Goal: Task Accomplishment & Management: Manage account settings

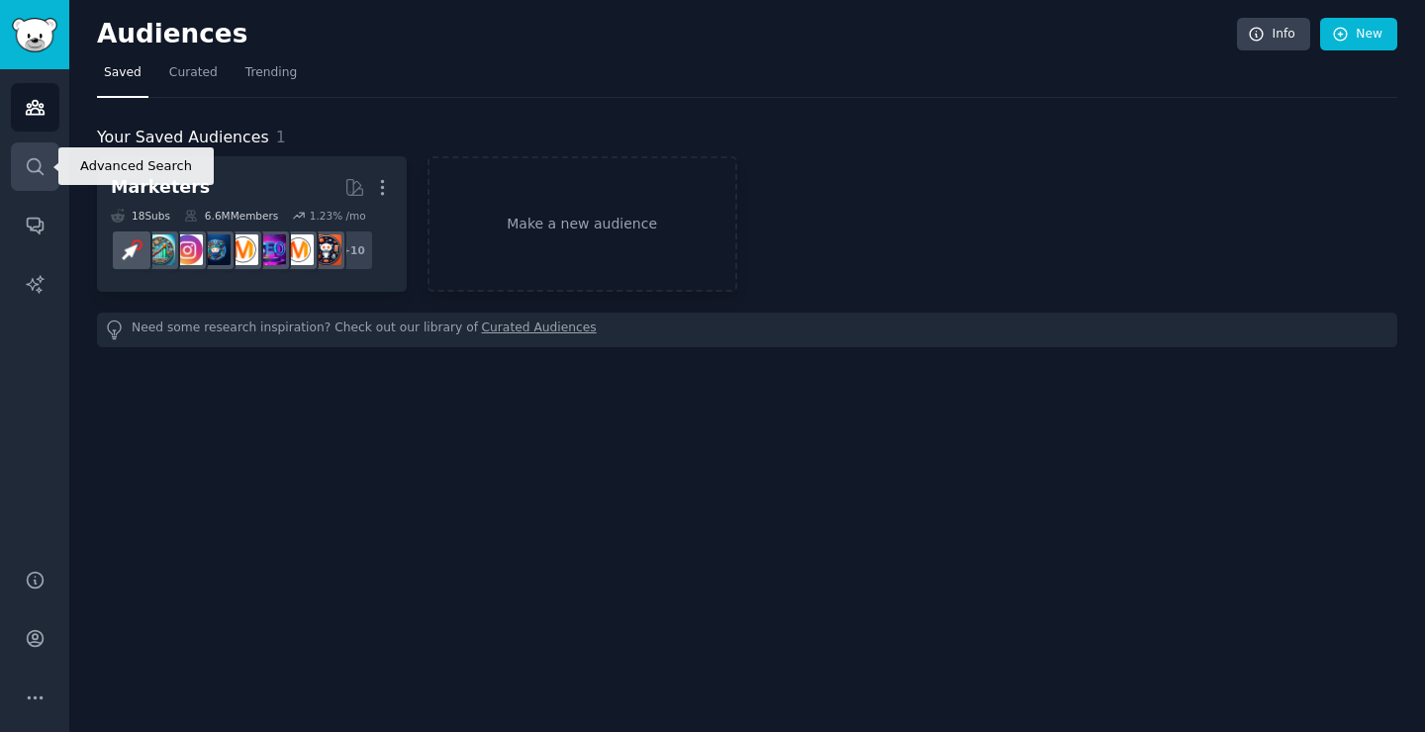
click at [47, 161] on link "Search" at bounding box center [35, 166] width 48 height 48
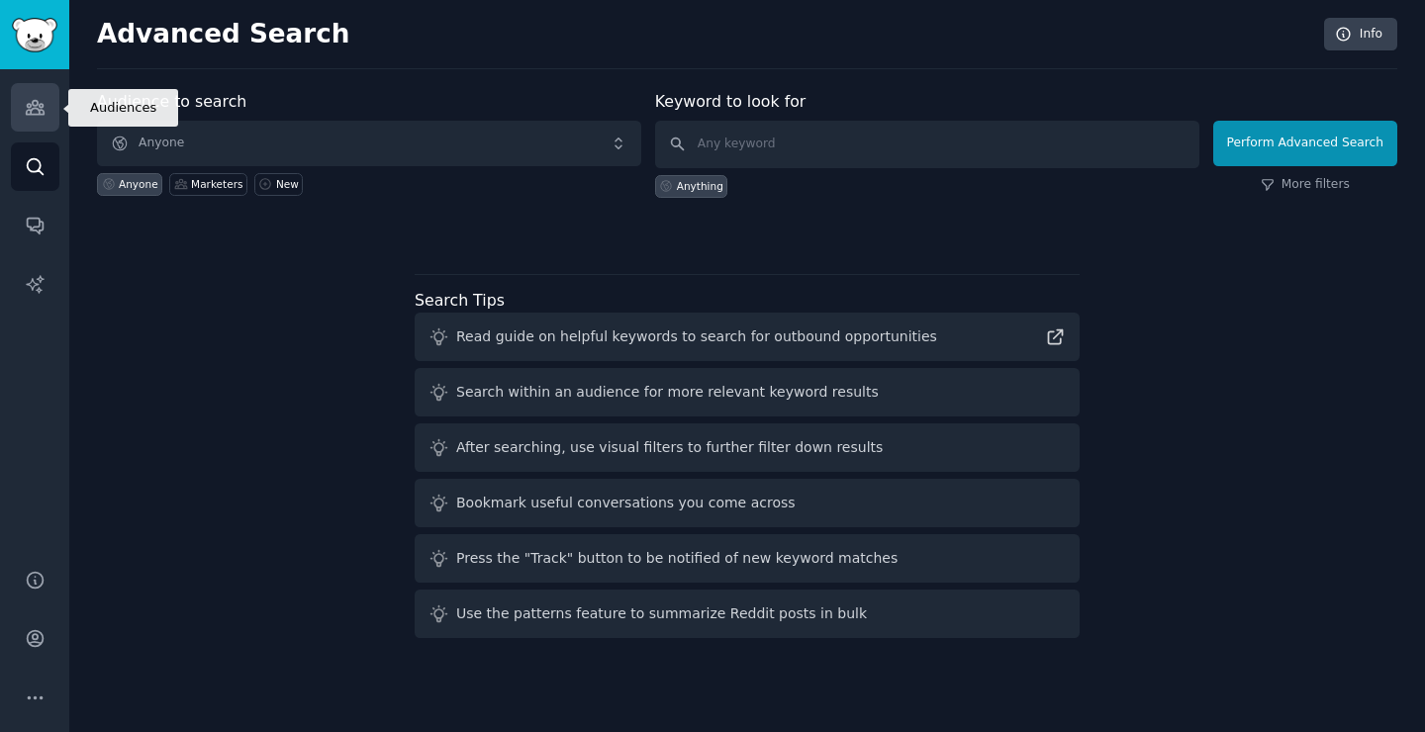
click at [28, 108] on icon "Sidebar" at bounding box center [35, 108] width 18 height 14
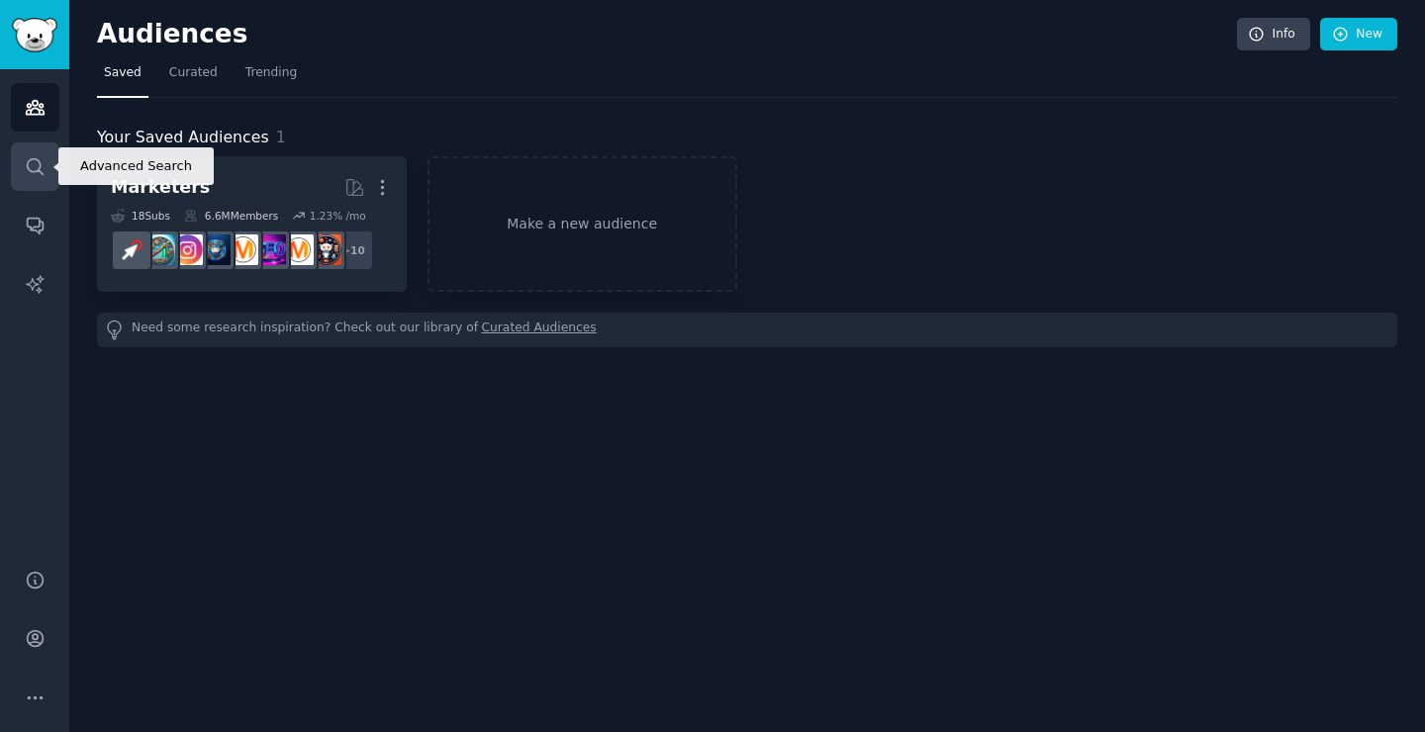
click at [40, 174] on icon "Sidebar" at bounding box center [35, 166] width 21 height 21
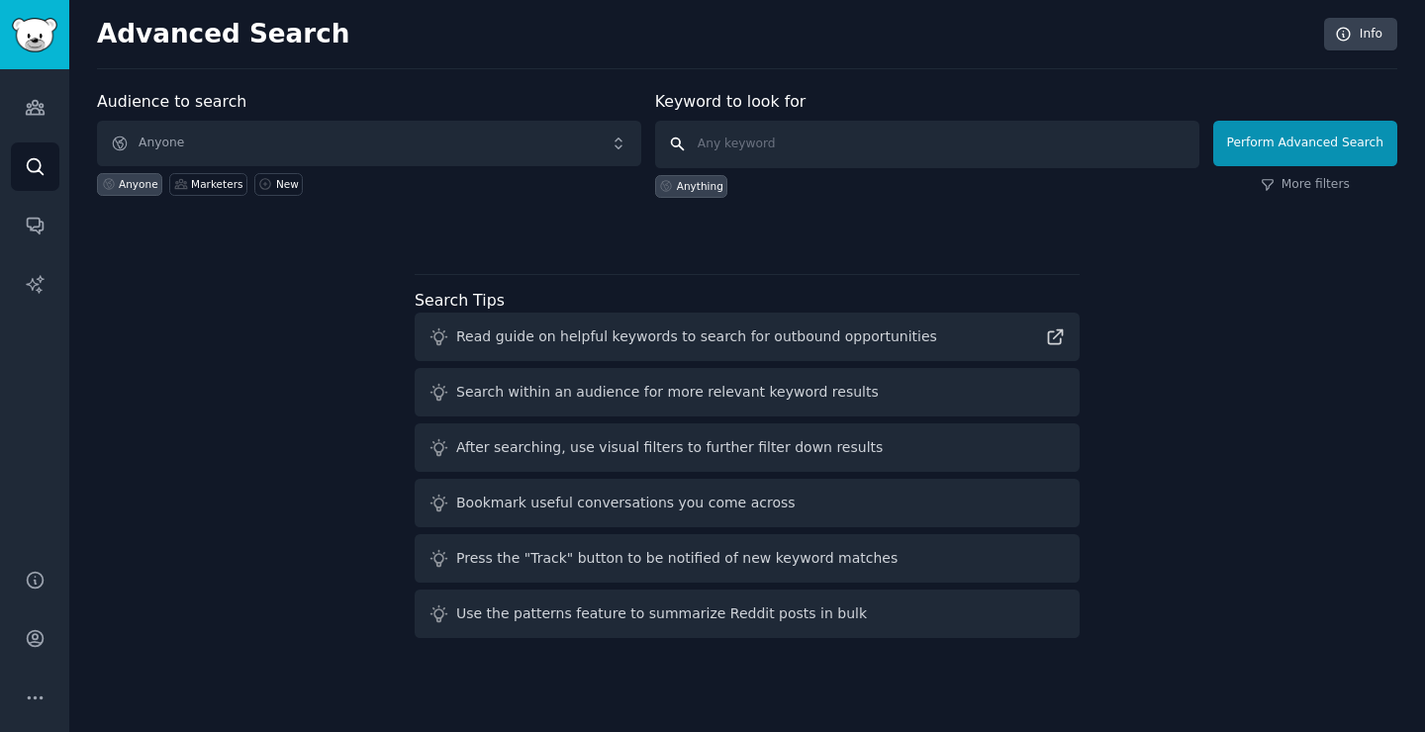
click at [732, 156] on input "text" at bounding box center [927, 144] width 544 height 47
type input "msp"
click button "Perform Advanced Search" at bounding box center [1305, 144] width 184 height 46
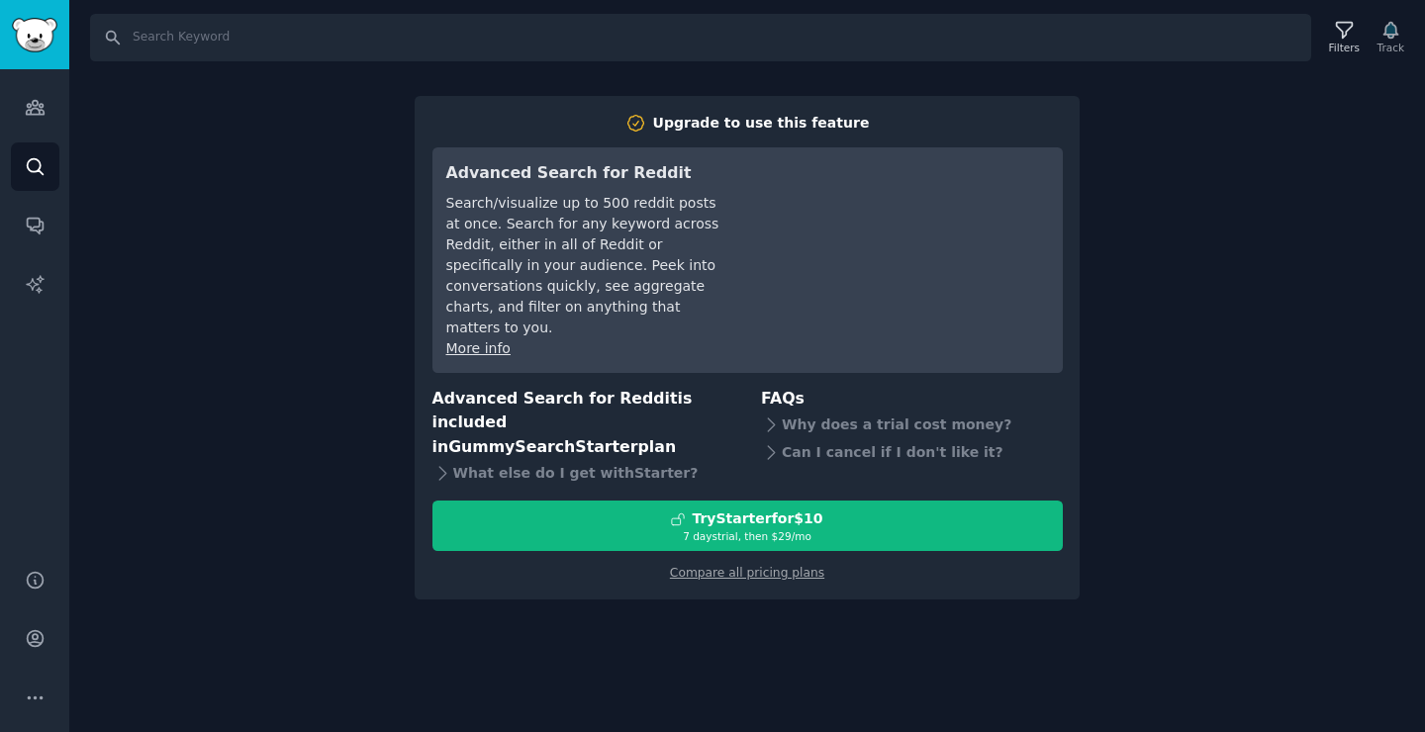
click at [1153, 413] on div "Search Filters Track Upgrade to use this feature Advanced Search for Reddit Sea…" at bounding box center [747, 366] width 1356 height 732
click at [350, 322] on div "Search Filters Track Upgrade to use this feature Advanced Search for Reddit Sea…" at bounding box center [747, 366] width 1356 height 732
click at [43, 116] on icon "Sidebar" at bounding box center [35, 107] width 21 height 21
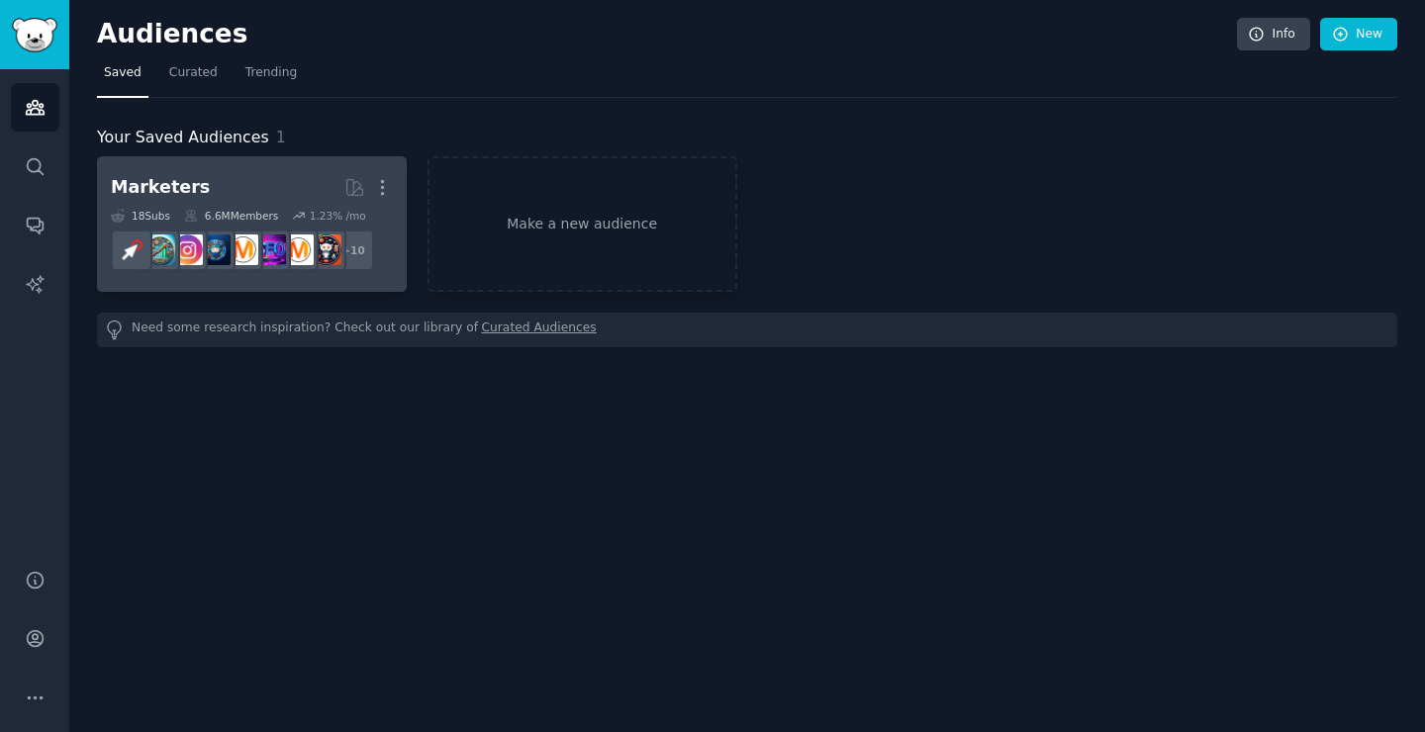
click at [233, 198] on h2 "Marketers More" at bounding box center [252, 187] width 282 height 35
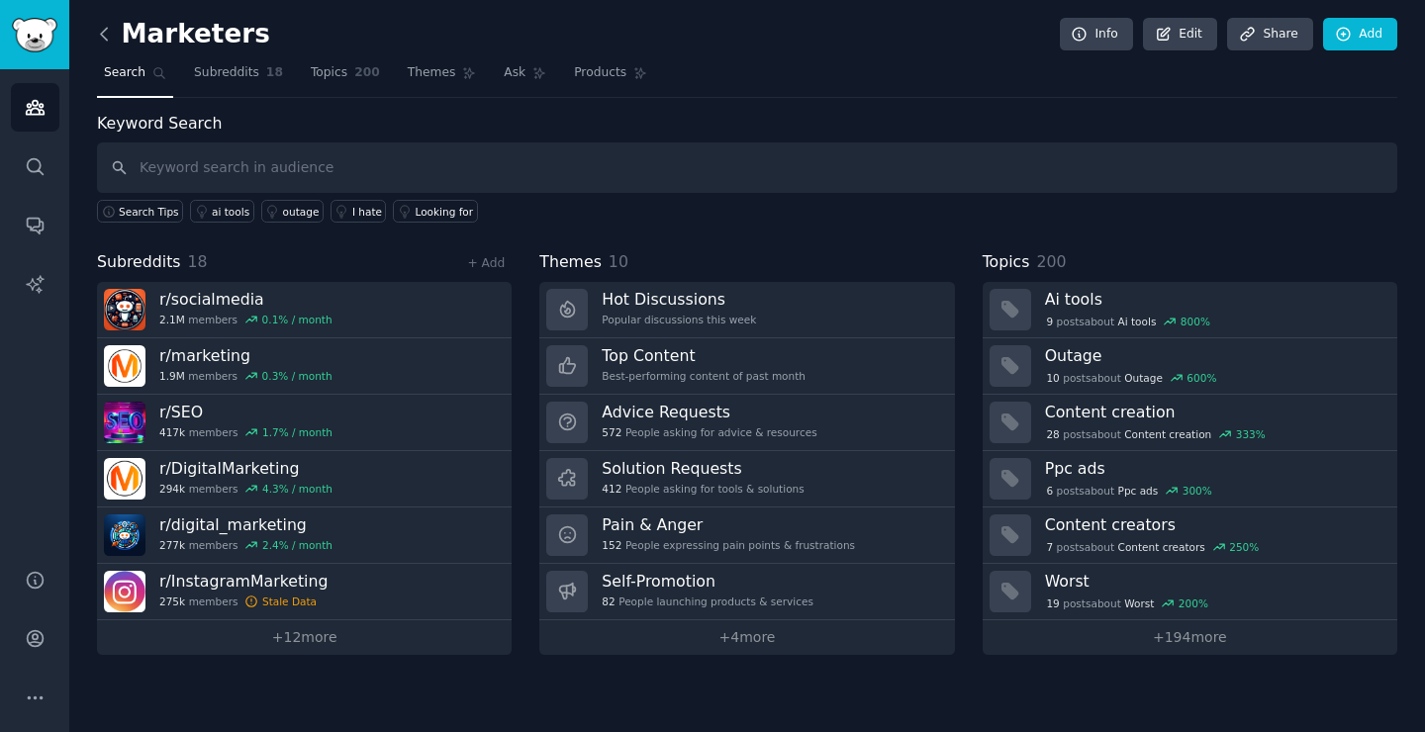
click at [107, 31] on icon at bounding box center [104, 34] width 21 height 21
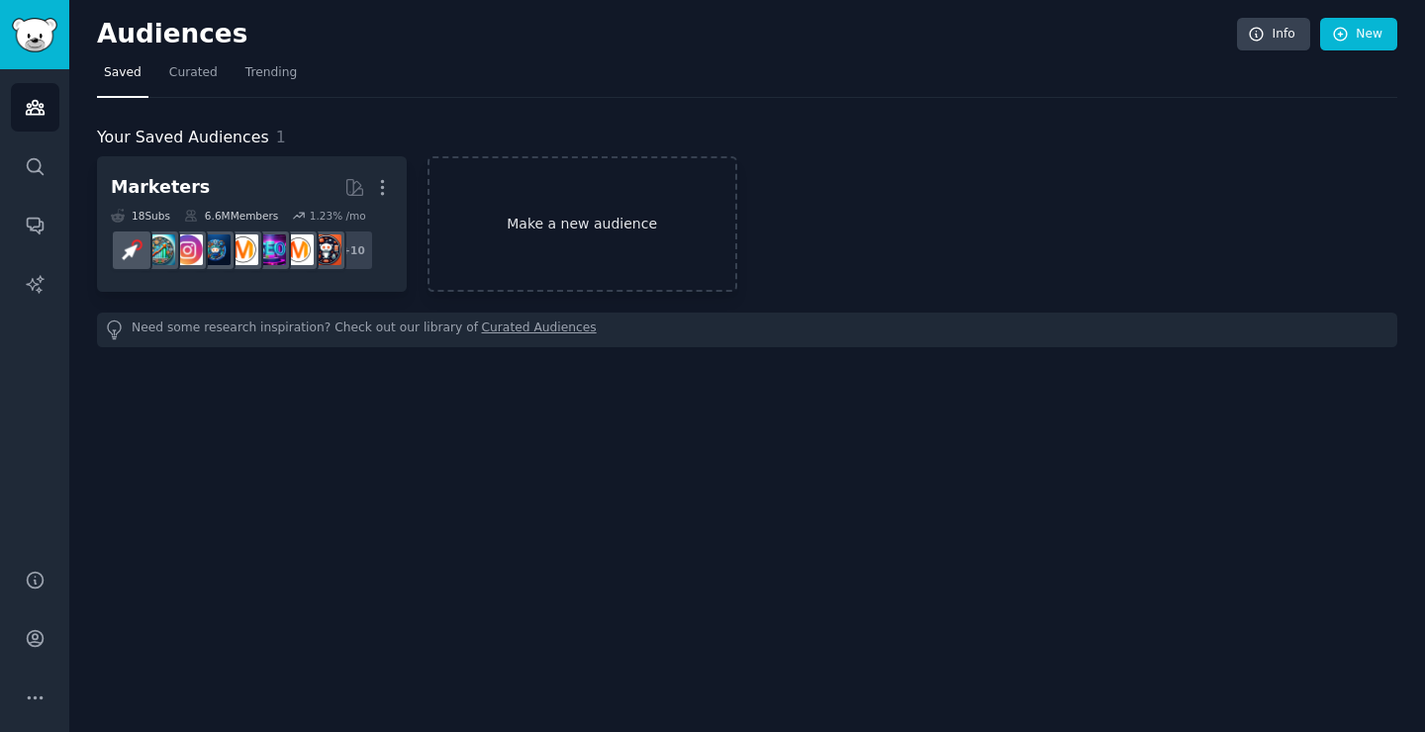
click at [634, 185] on link "Make a new audience" at bounding box center [582, 224] width 310 height 136
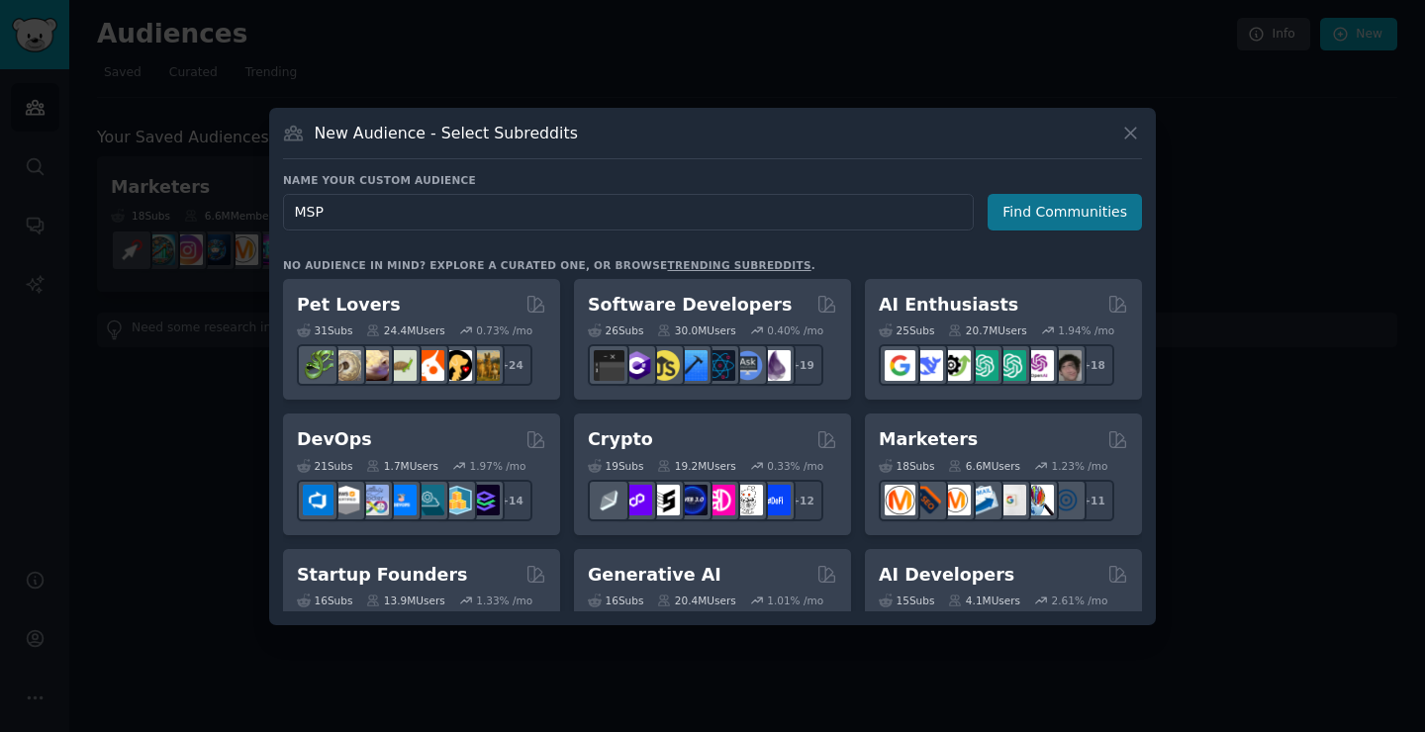
type input "MSP"
click at [1081, 216] on button "Find Communities" at bounding box center [1065, 212] width 154 height 37
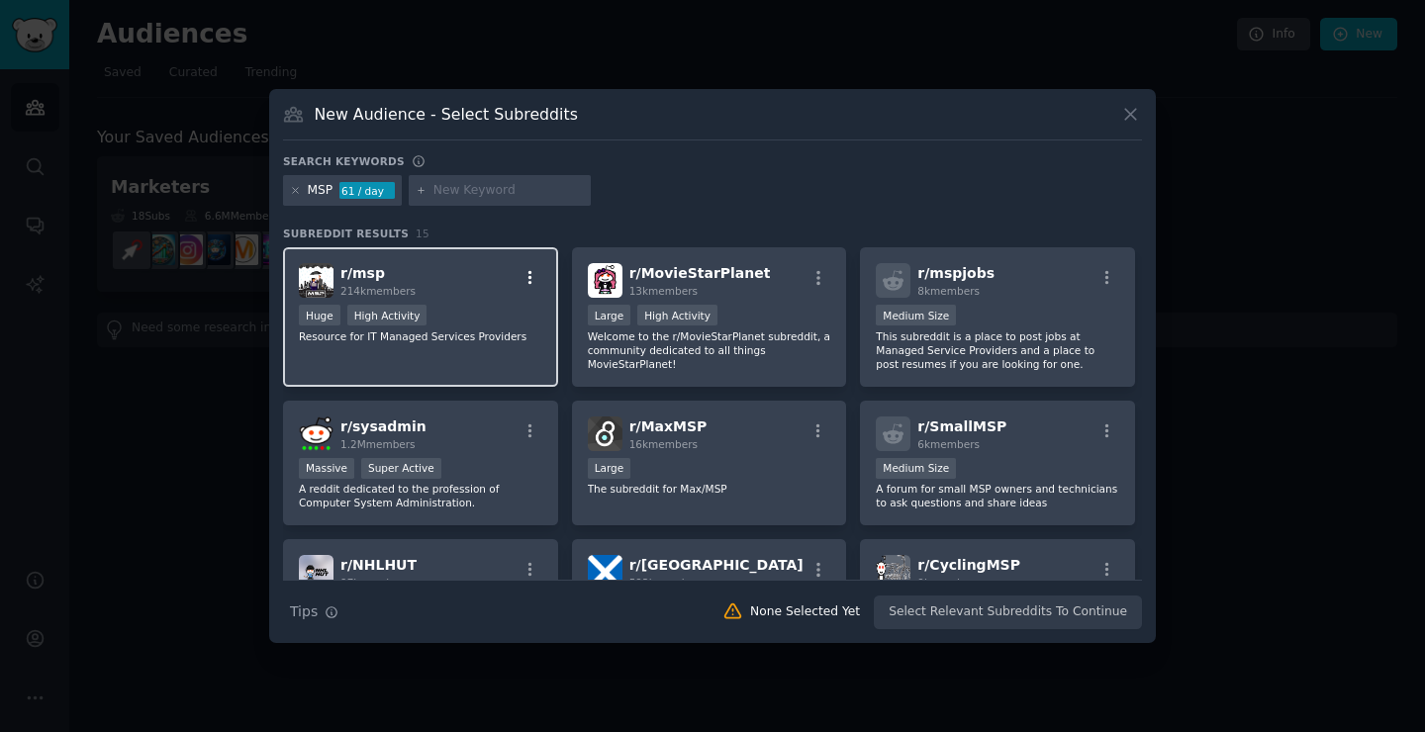
click at [534, 273] on icon "button" at bounding box center [530, 278] width 18 height 18
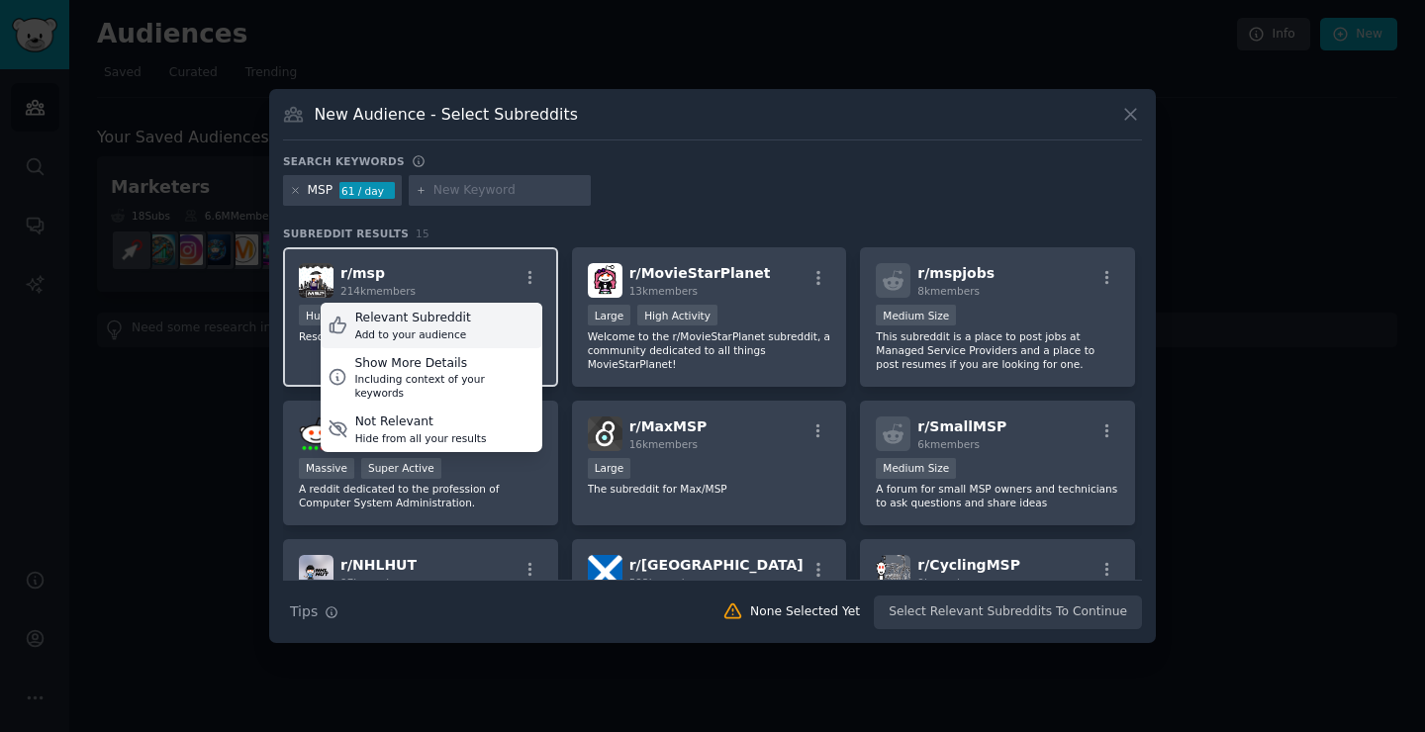
click at [470, 327] on div "Relevant Subreddit Add to your audience" at bounding box center [432, 326] width 222 height 46
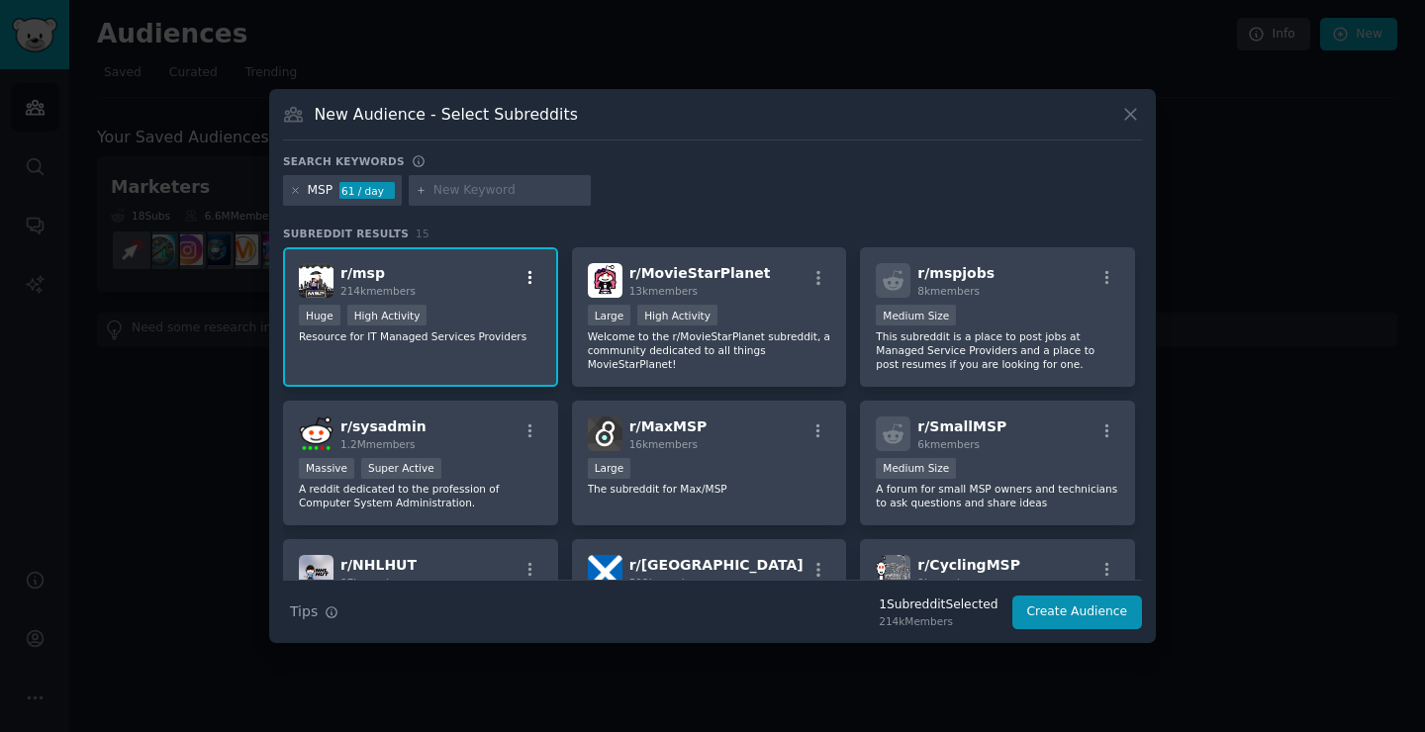
click at [530, 273] on icon "button" at bounding box center [530, 278] width 18 height 18
click at [1074, 610] on button "Create Audience" at bounding box center [1077, 613] width 131 height 34
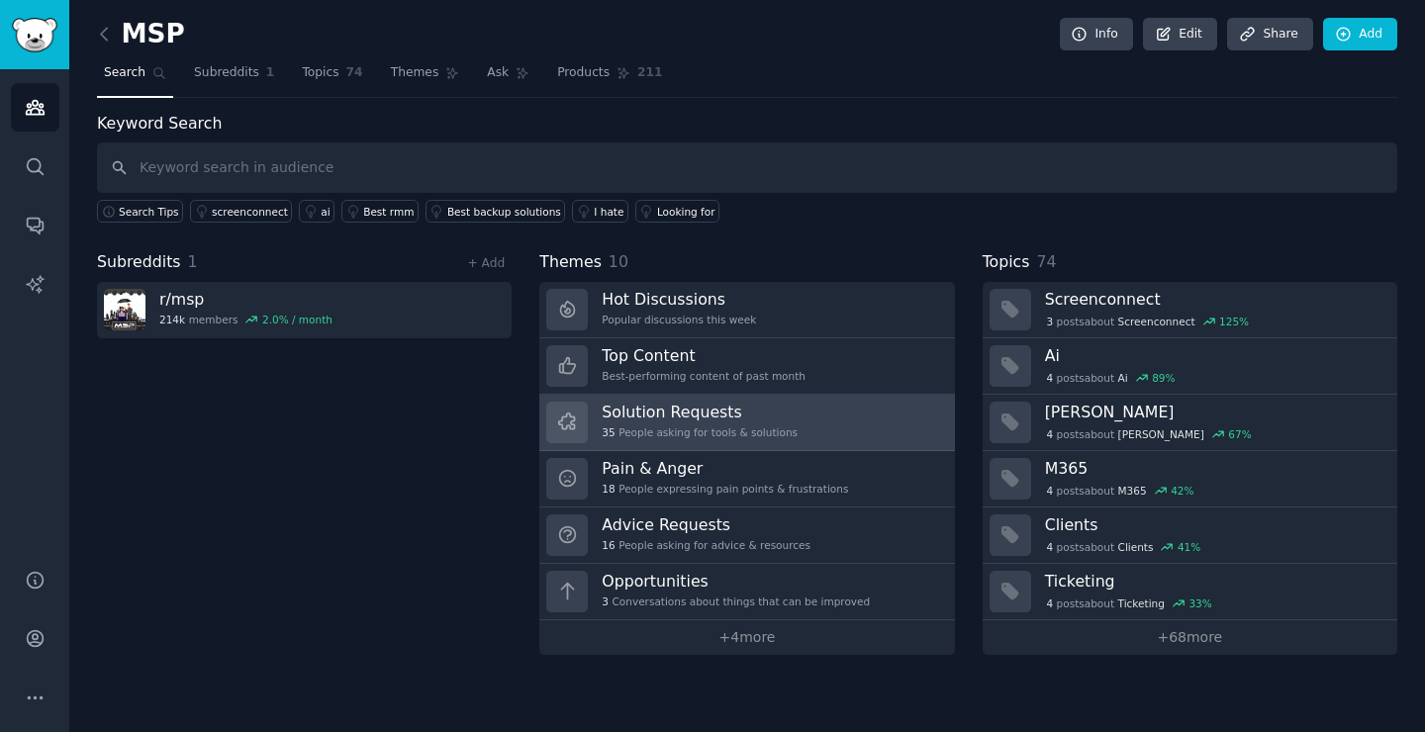
click at [903, 396] on link "Solution Requests 35 People asking for tools & solutions" at bounding box center [746, 423] width 415 height 56
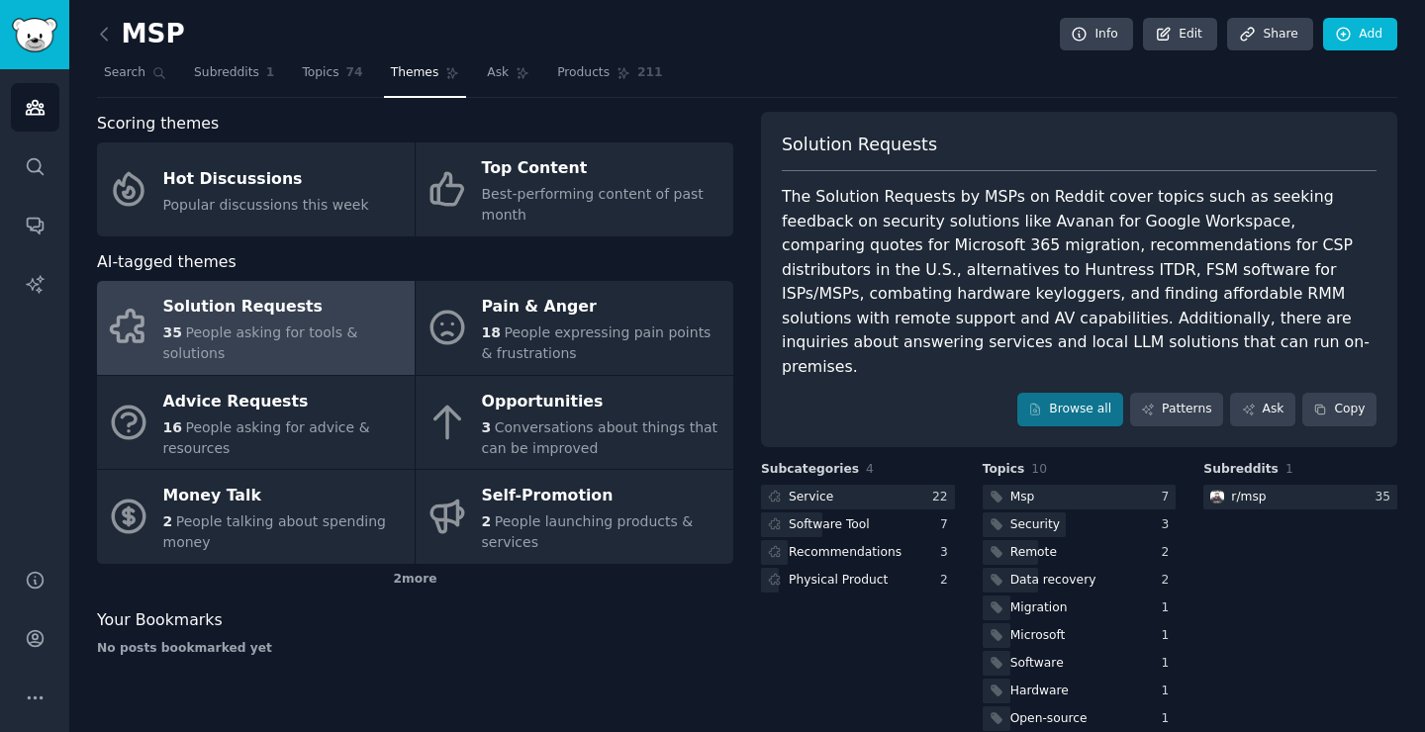
scroll to position [33, 0]
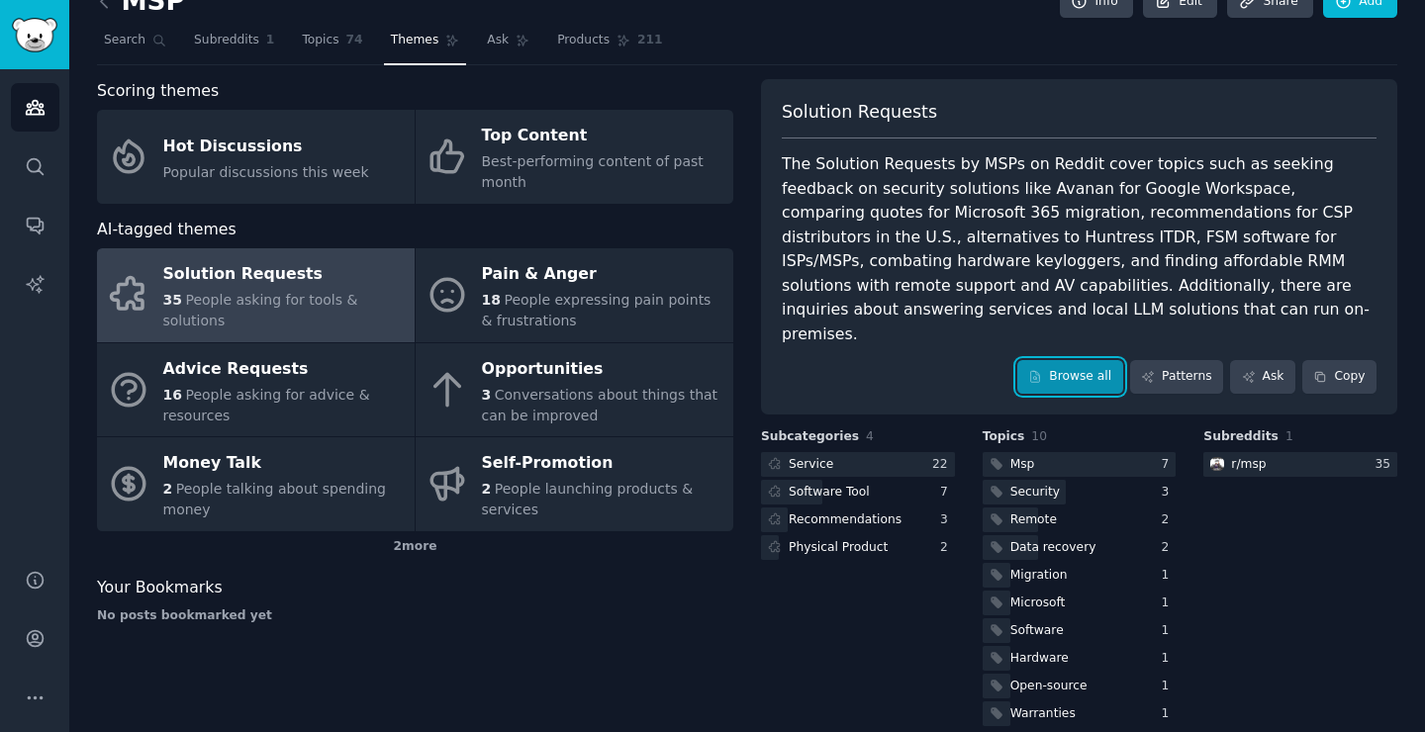
click at [1081, 361] on link "Browse all" at bounding box center [1070, 377] width 106 height 34
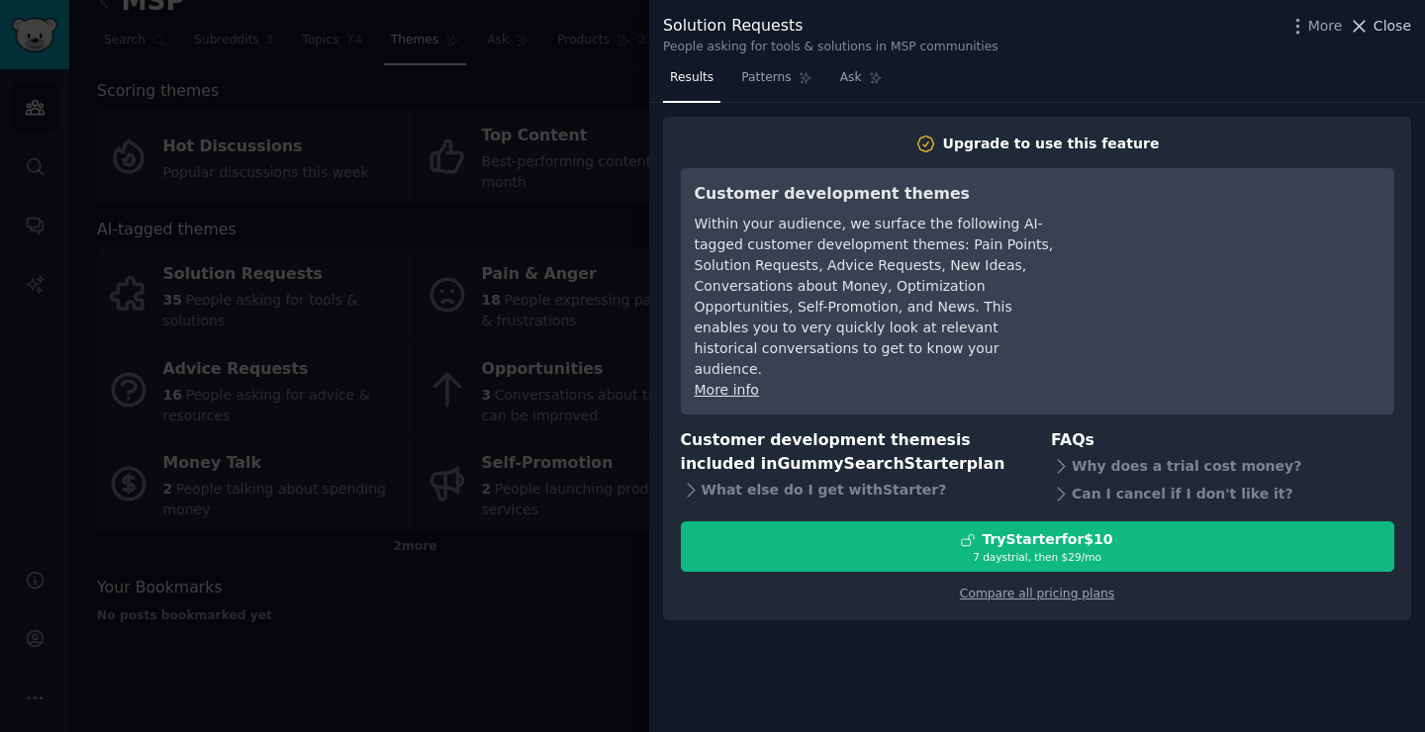
click at [1374, 34] on span "Close" at bounding box center [1393, 26] width 38 height 21
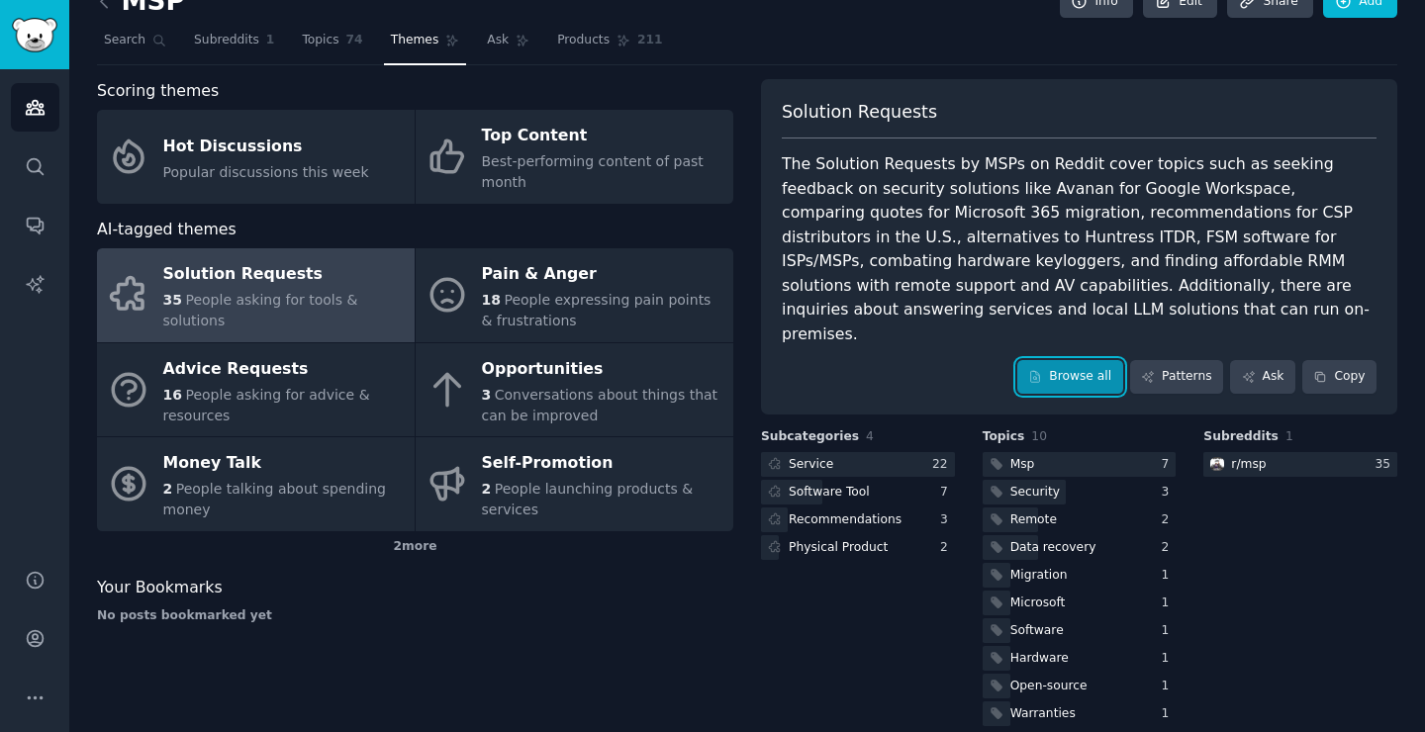
click at [1064, 360] on link "Browse all" at bounding box center [1070, 377] width 106 height 34
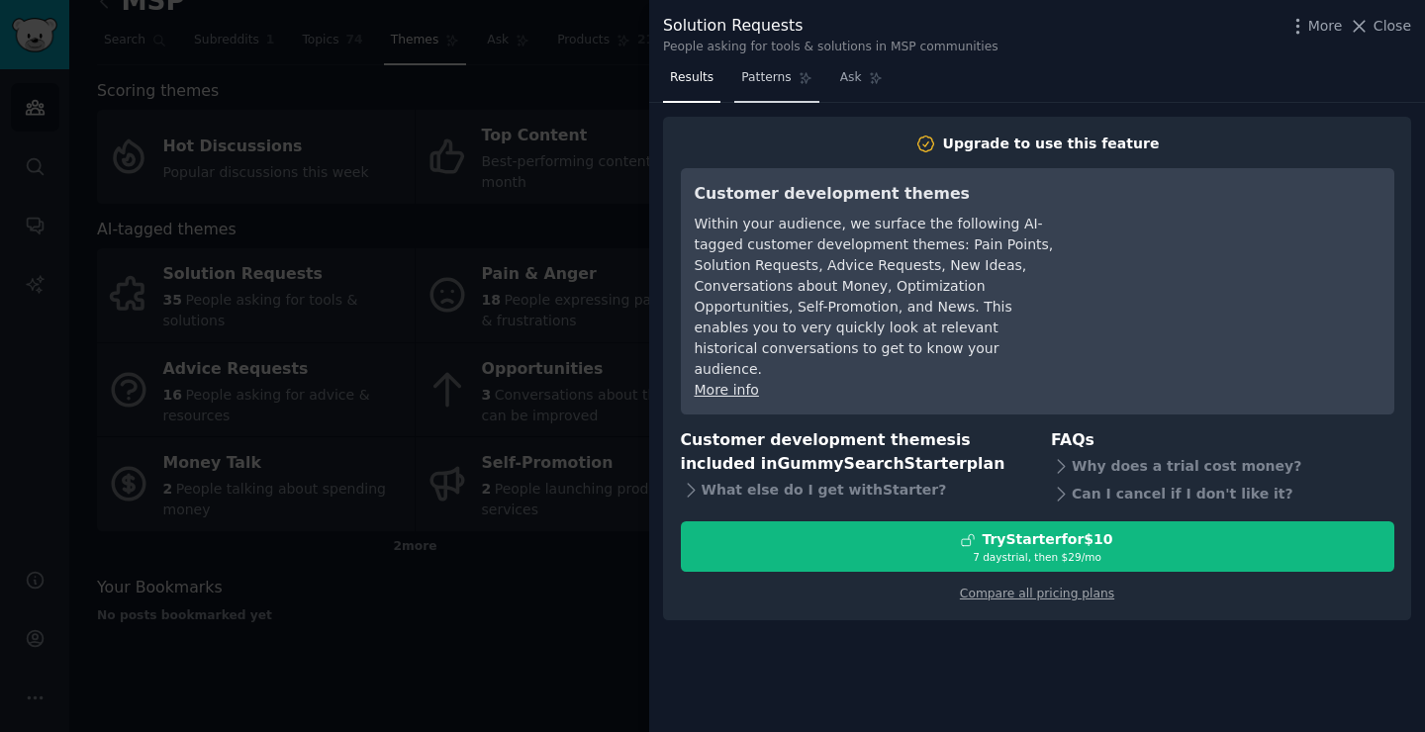
click at [788, 72] on span "Patterns" at bounding box center [765, 78] width 49 height 18
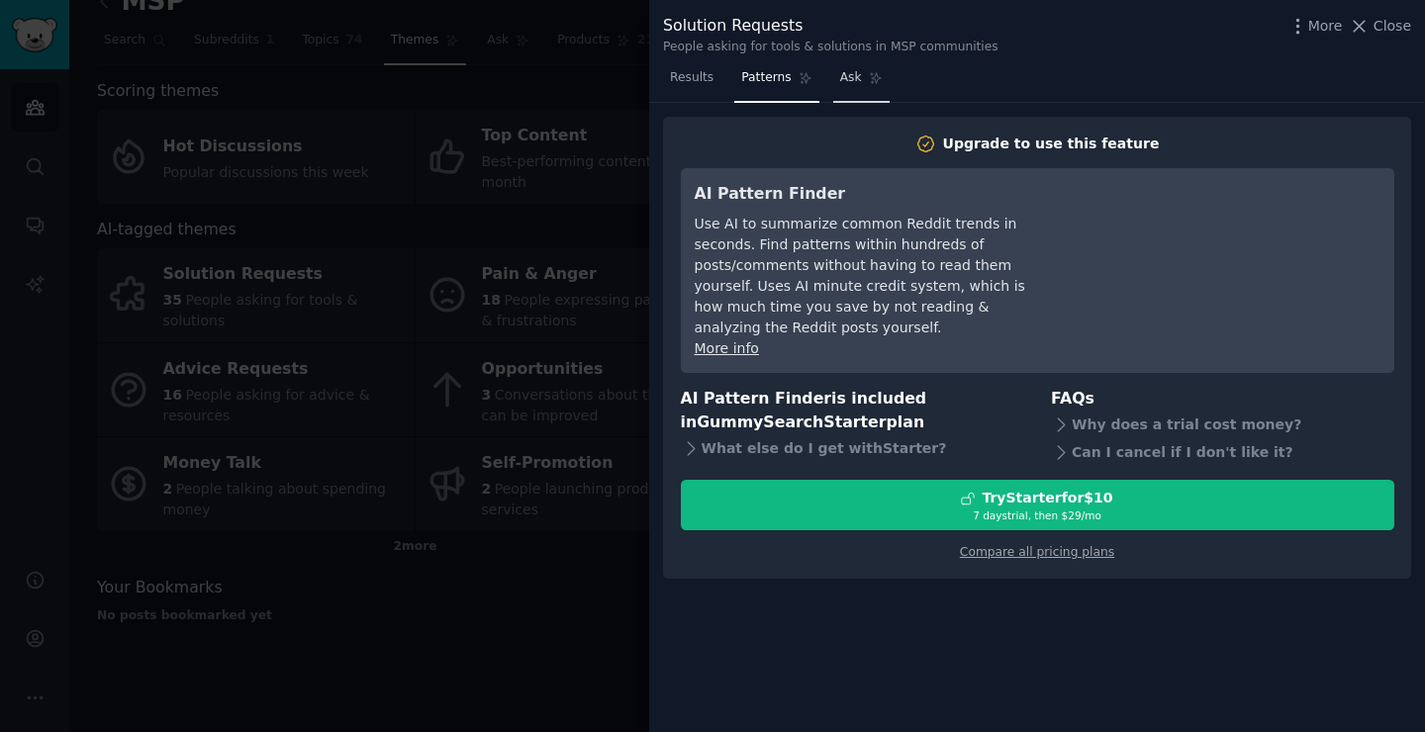
click at [862, 80] on link "Ask" at bounding box center [861, 82] width 56 height 41
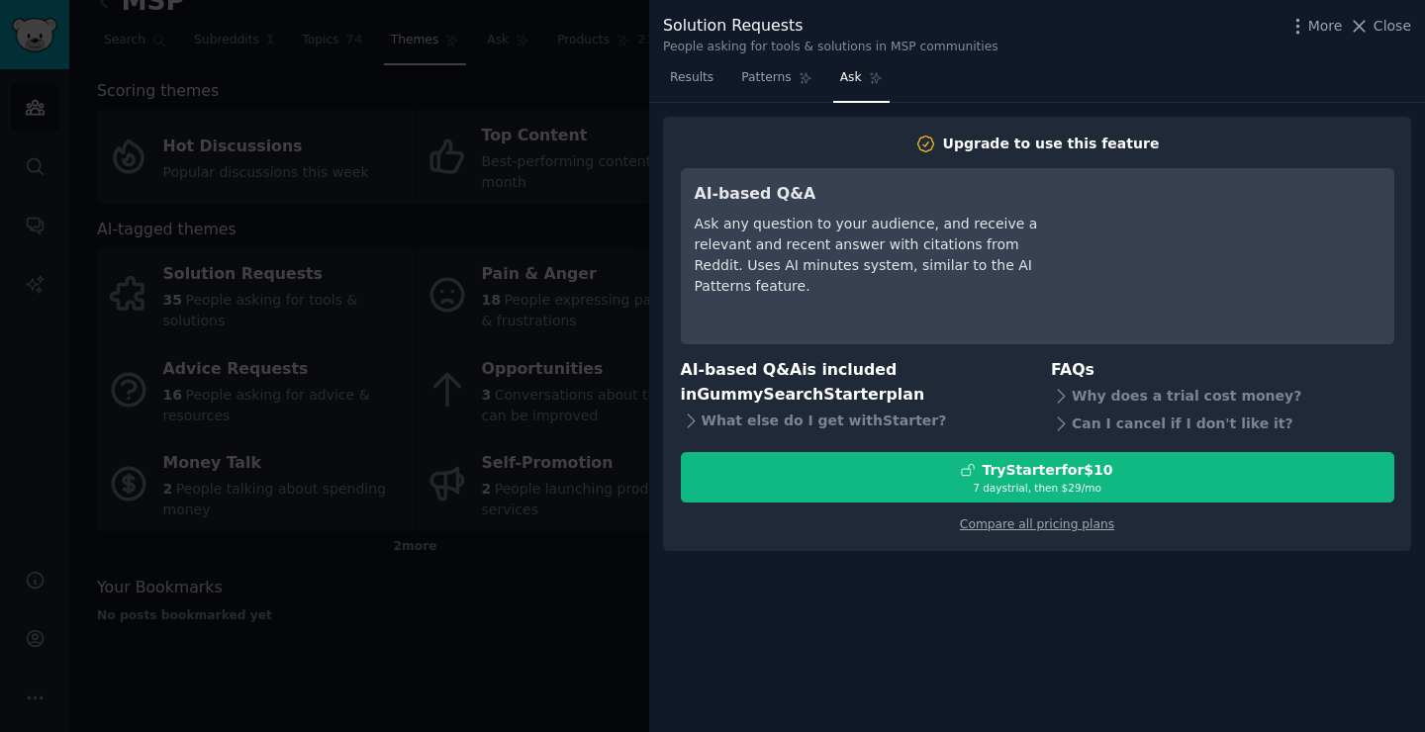
click at [1380, 42] on div "Solution Requests People asking for tools & solutions in MSP communities More C…" at bounding box center [1037, 35] width 748 height 42
click at [1370, 32] on icon at bounding box center [1359, 26] width 21 height 21
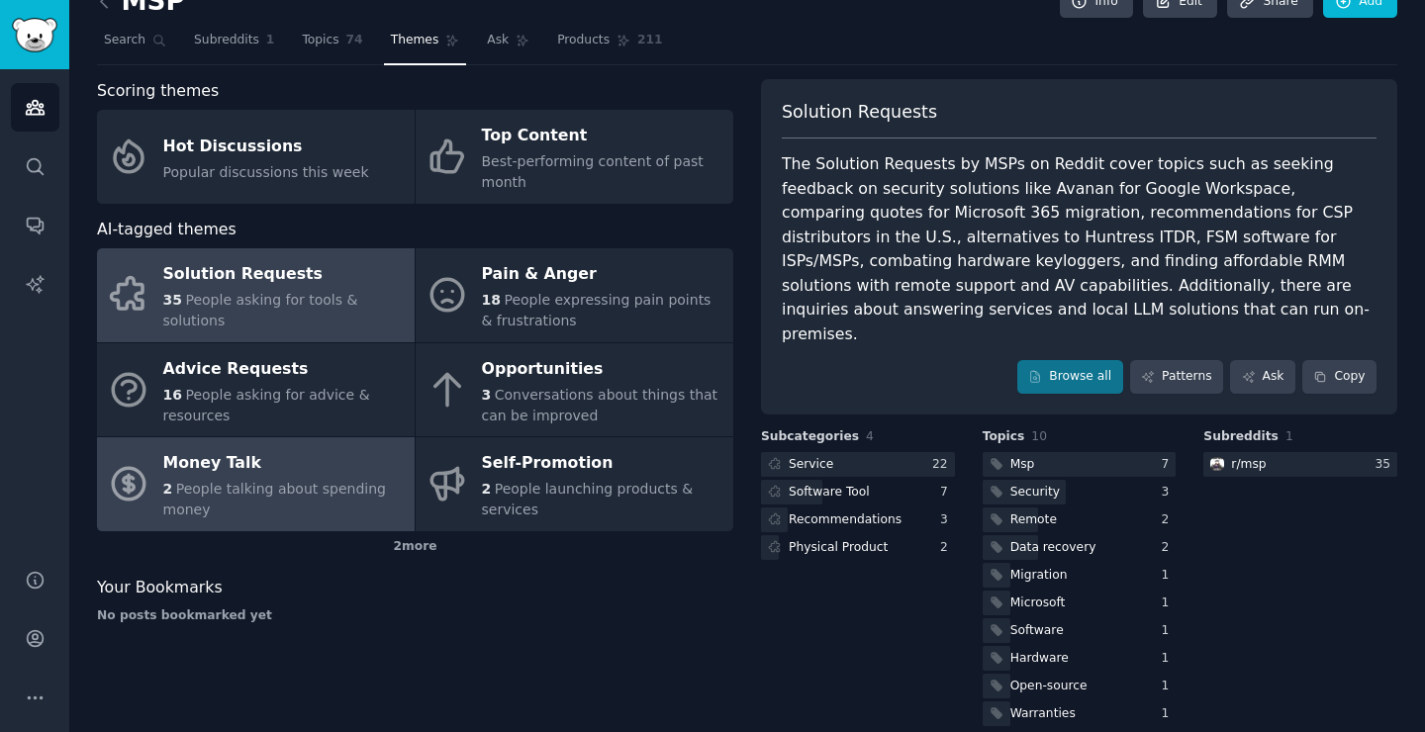
click at [290, 494] on span "People talking about spending money" at bounding box center [274, 499] width 223 height 37
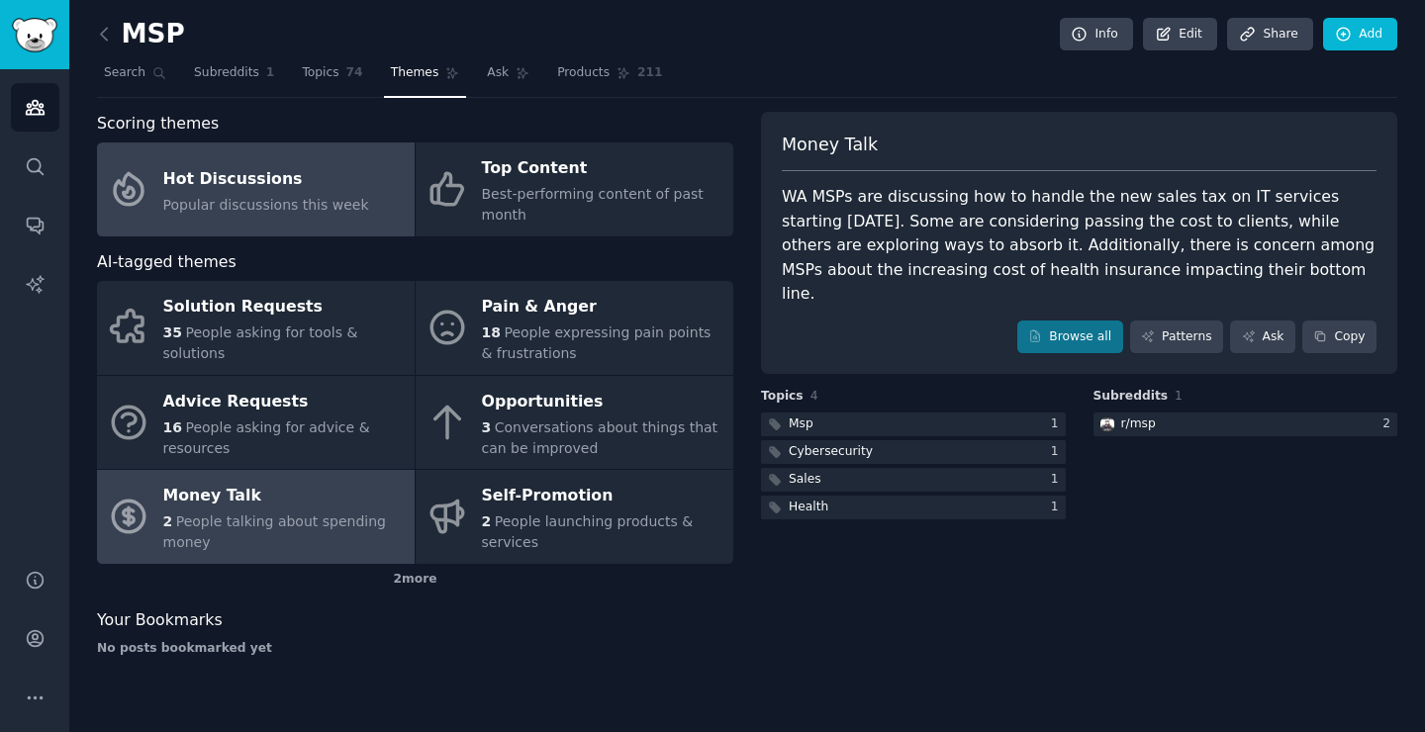
click at [304, 161] on link "Hot Discussions Popular discussions this week" at bounding box center [256, 189] width 318 height 94
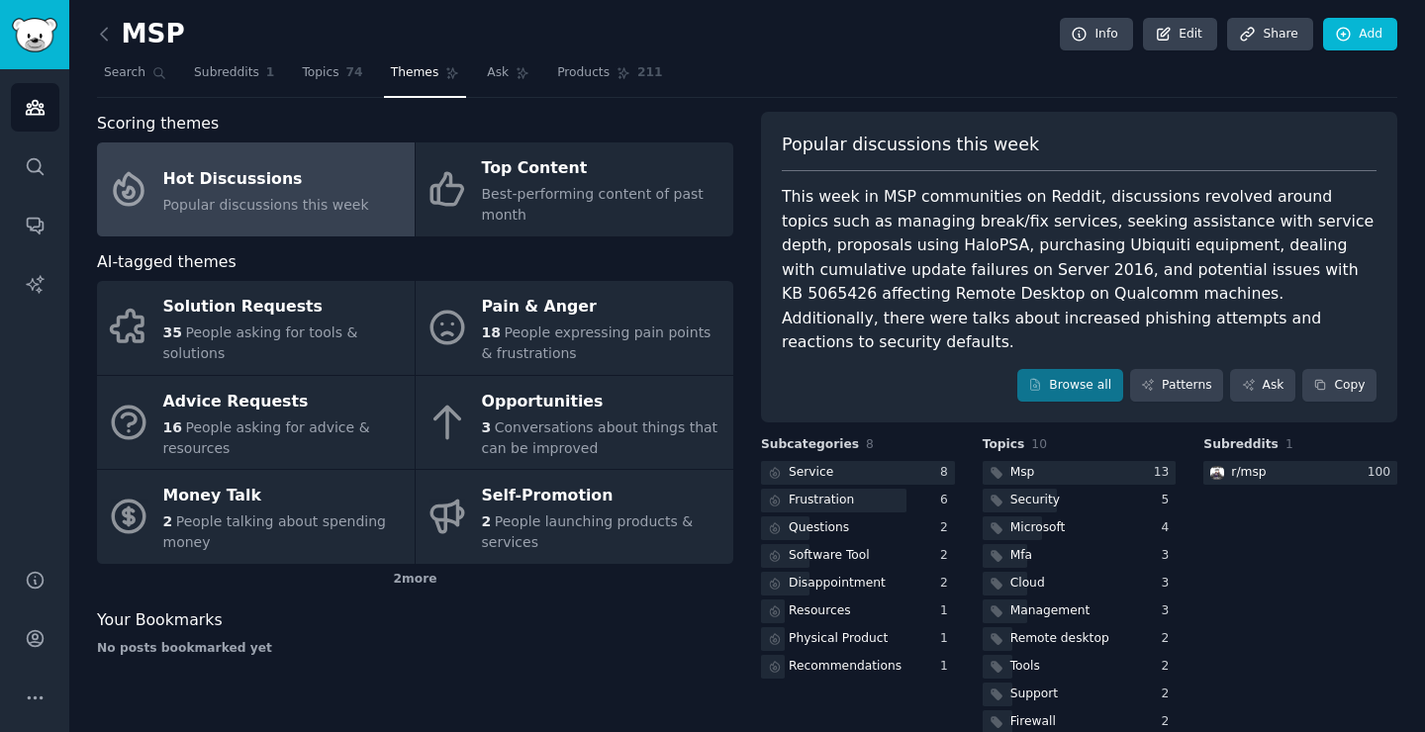
scroll to position [9, 0]
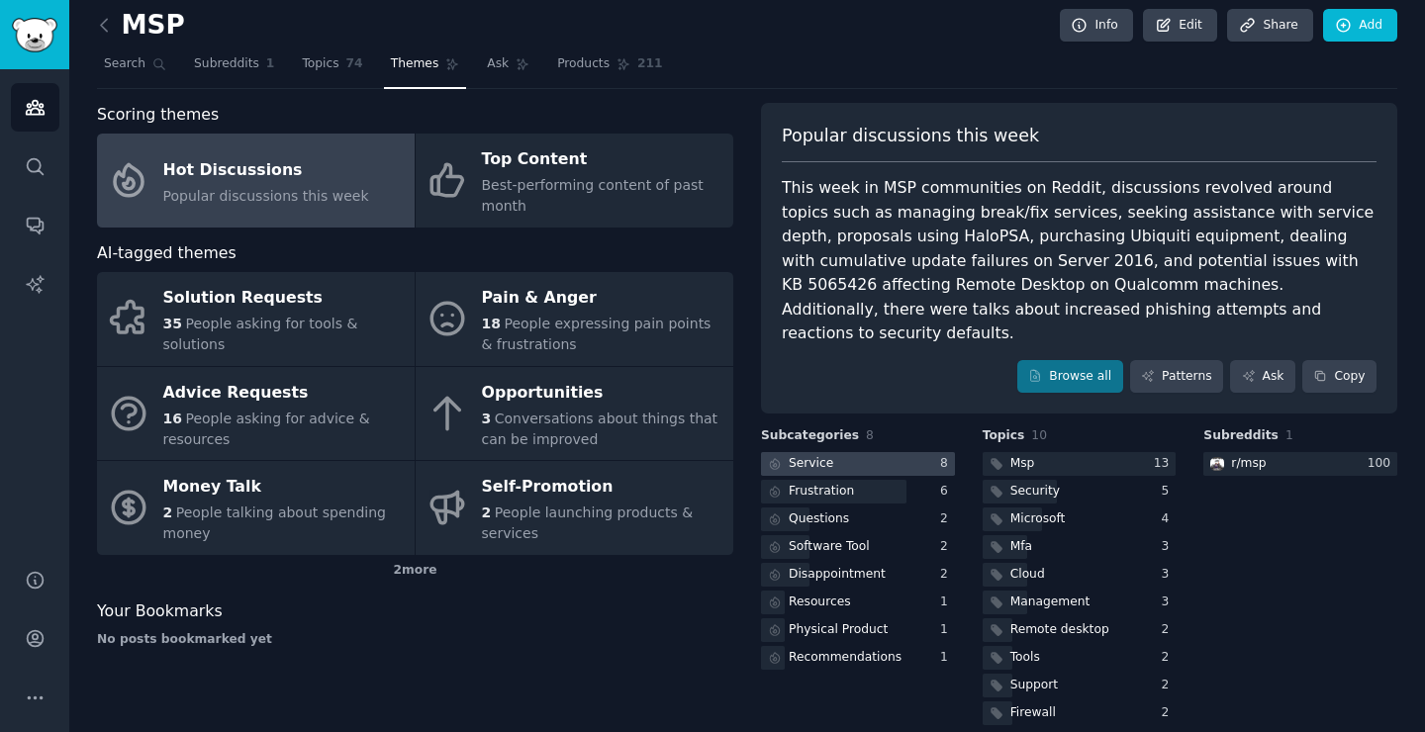
click at [853, 452] on div at bounding box center [858, 464] width 194 height 25
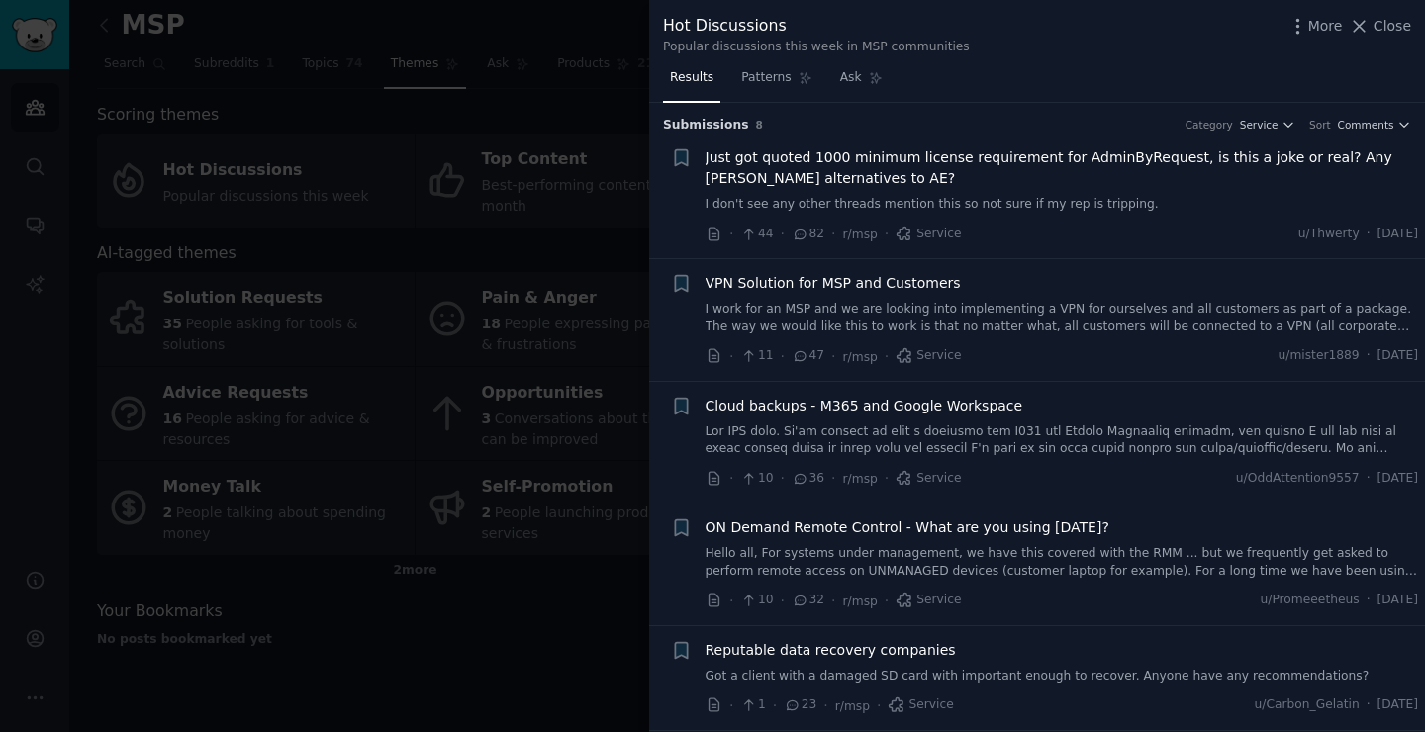
click at [547, 380] on div at bounding box center [712, 366] width 1425 height 732
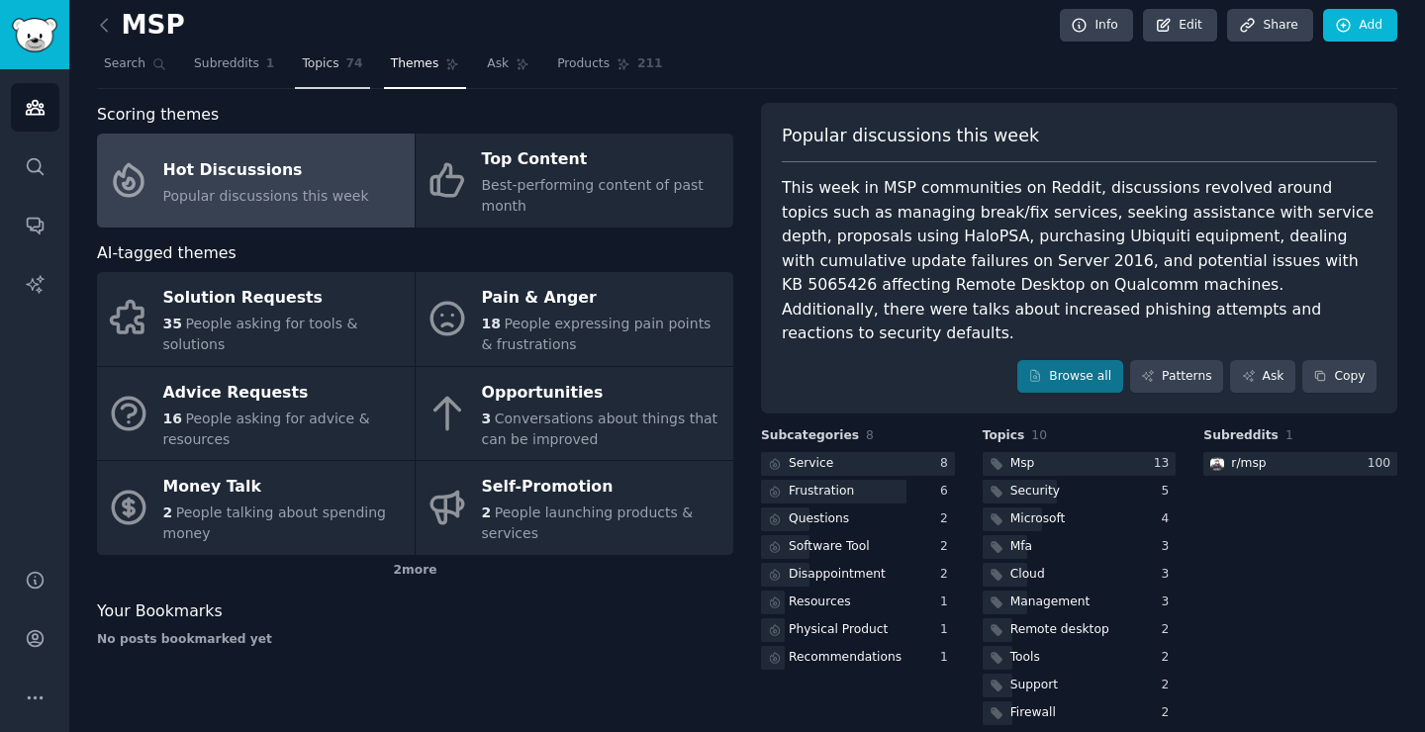
click at [334, 73] on link "Topics 74" at bounding box center [332, 68] width 74 height 41
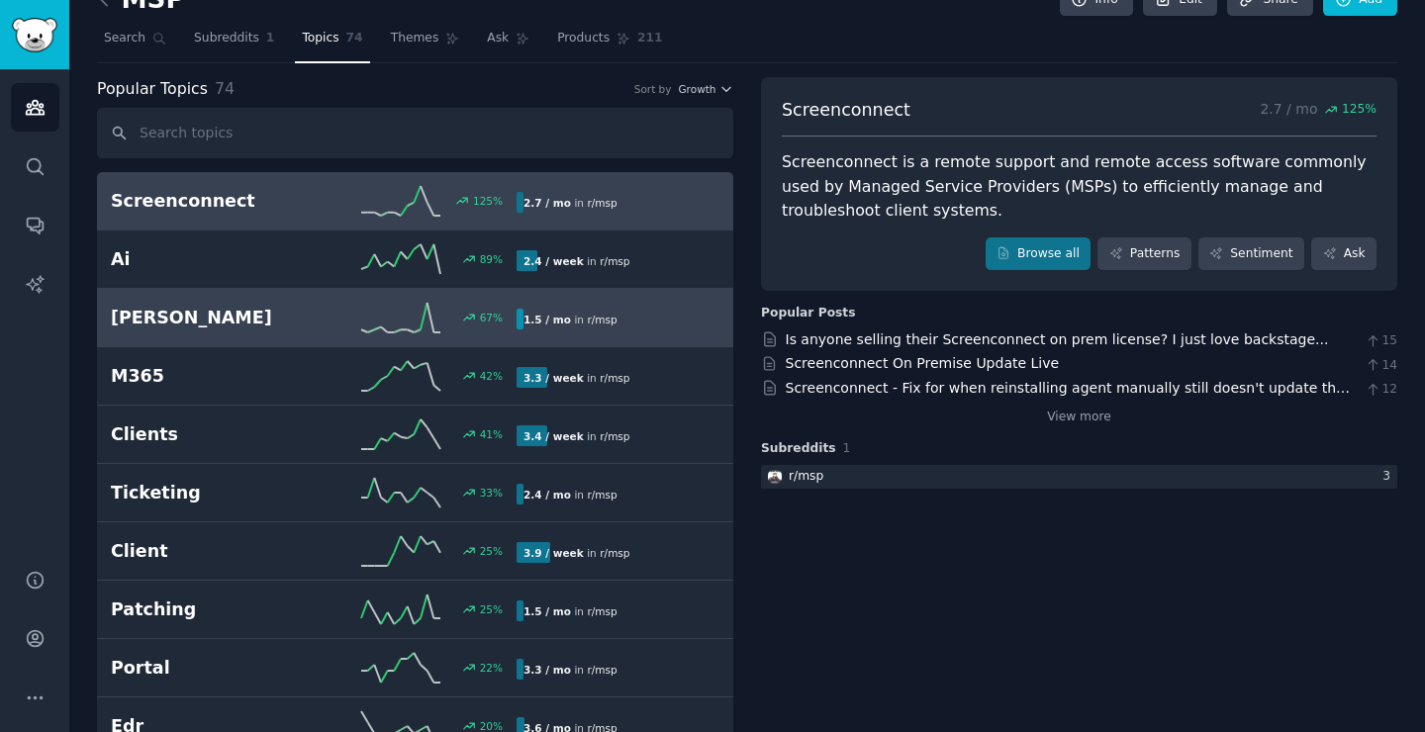
scroll to position [34, 0]
click at [292, 320] on h2 "[PERSON_NAME]" at bounding box center [212, 319] width 203 height 25
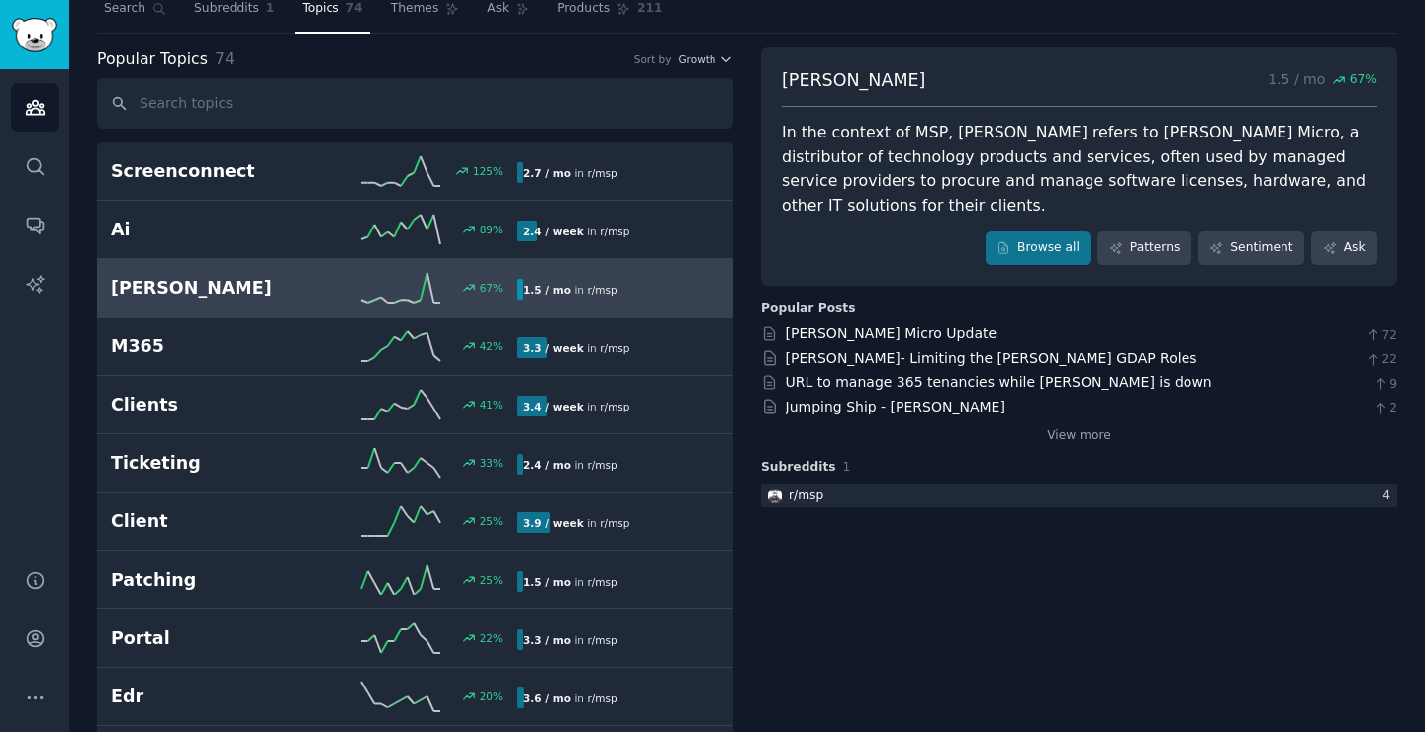
scroll to position [63, 0]
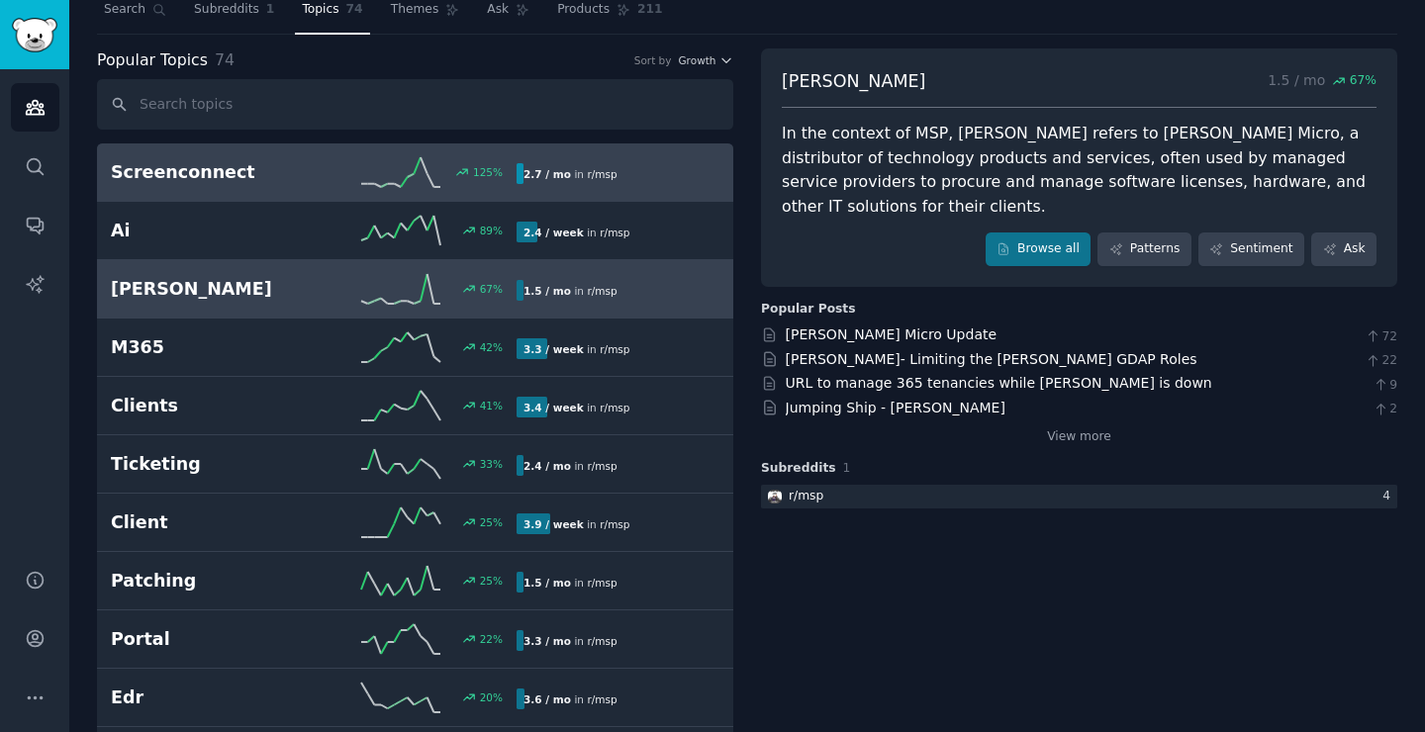
click at [277, 176] on h2 "Screenconnect" at bounding box center [212, 172] width 203 height 25
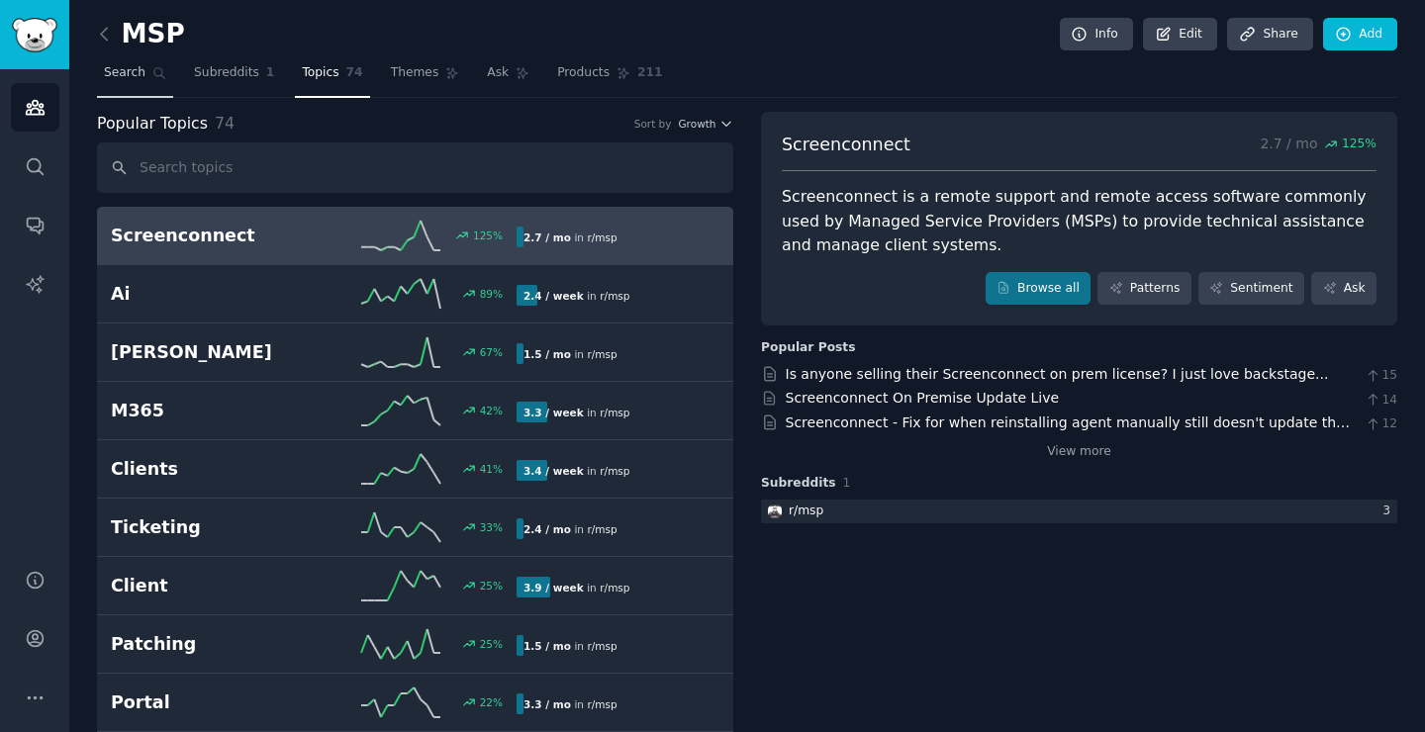
click at [129, 72] on span "Search" at bounding box center [125, 73] width 42 height 18
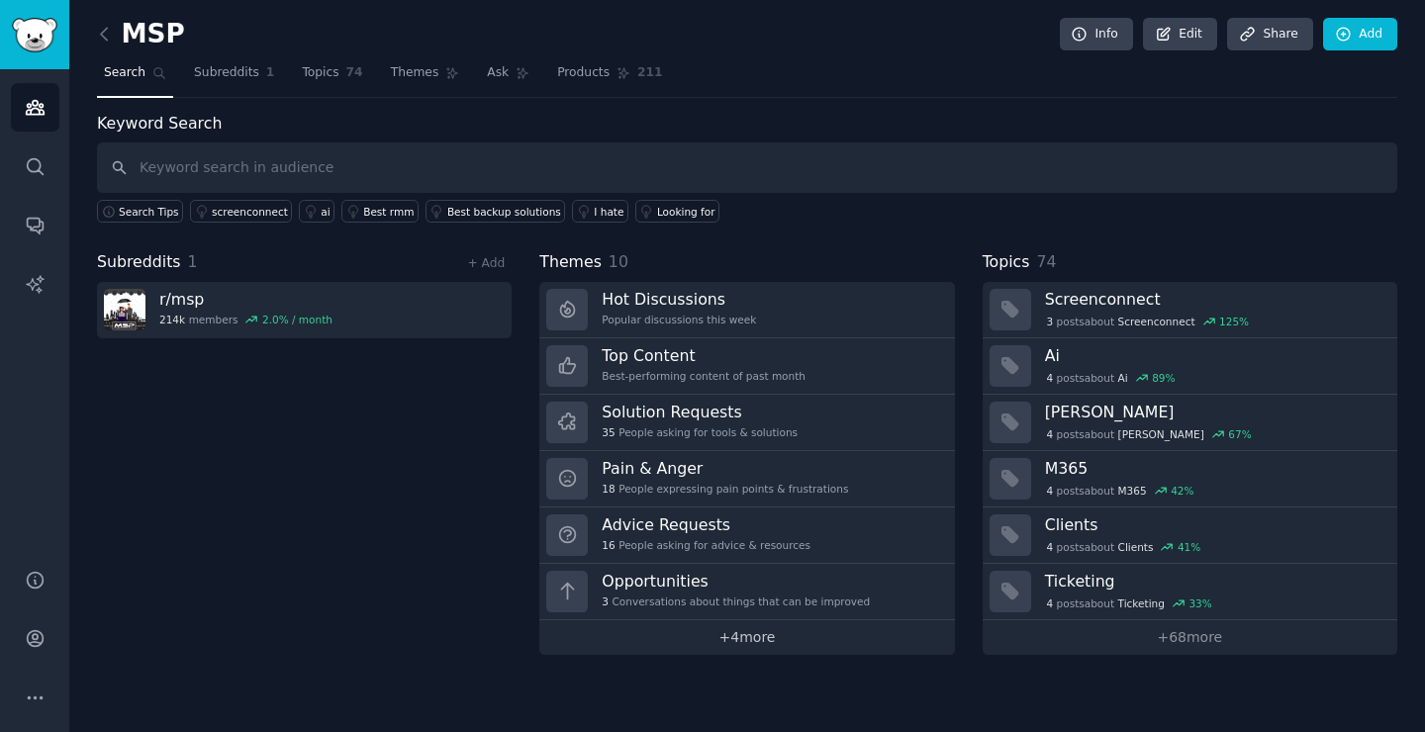
click at [734, 625] on link "+ 4 more" at bounding box center [746, 637] width 415 height 35
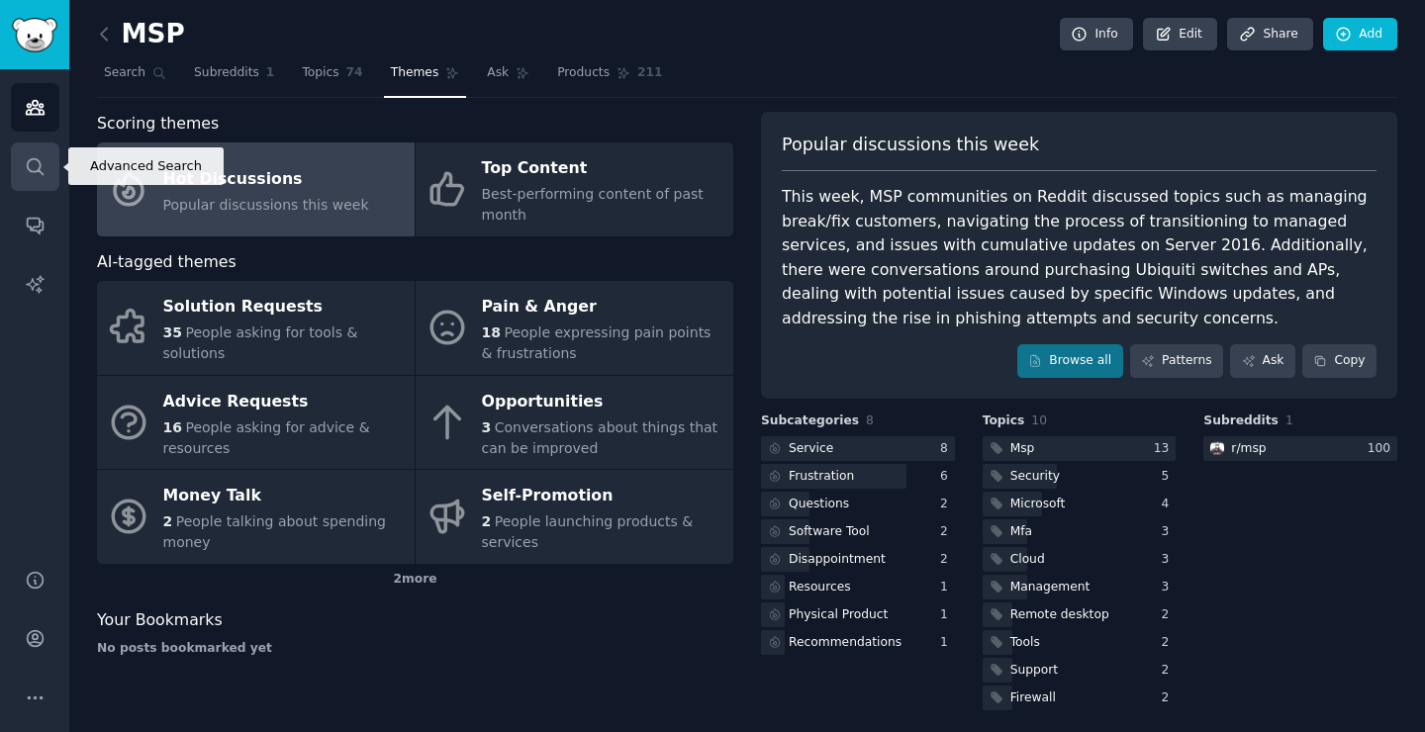
click at [33, 154] on link "Search" at bounding box center [35, 166] width 48 height 48
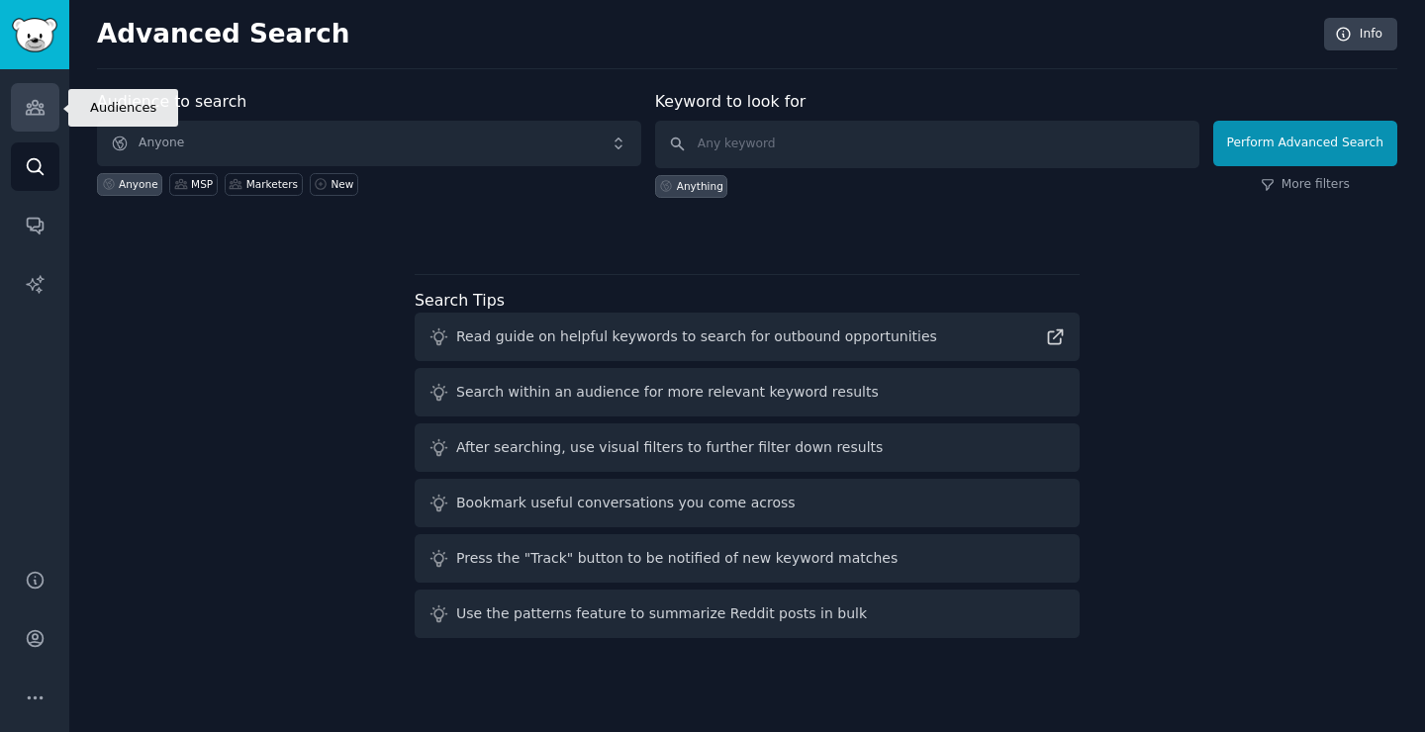
click at [34, 111] on icon "Sidebar" at bounding box center [35, 107] width 21 height 21
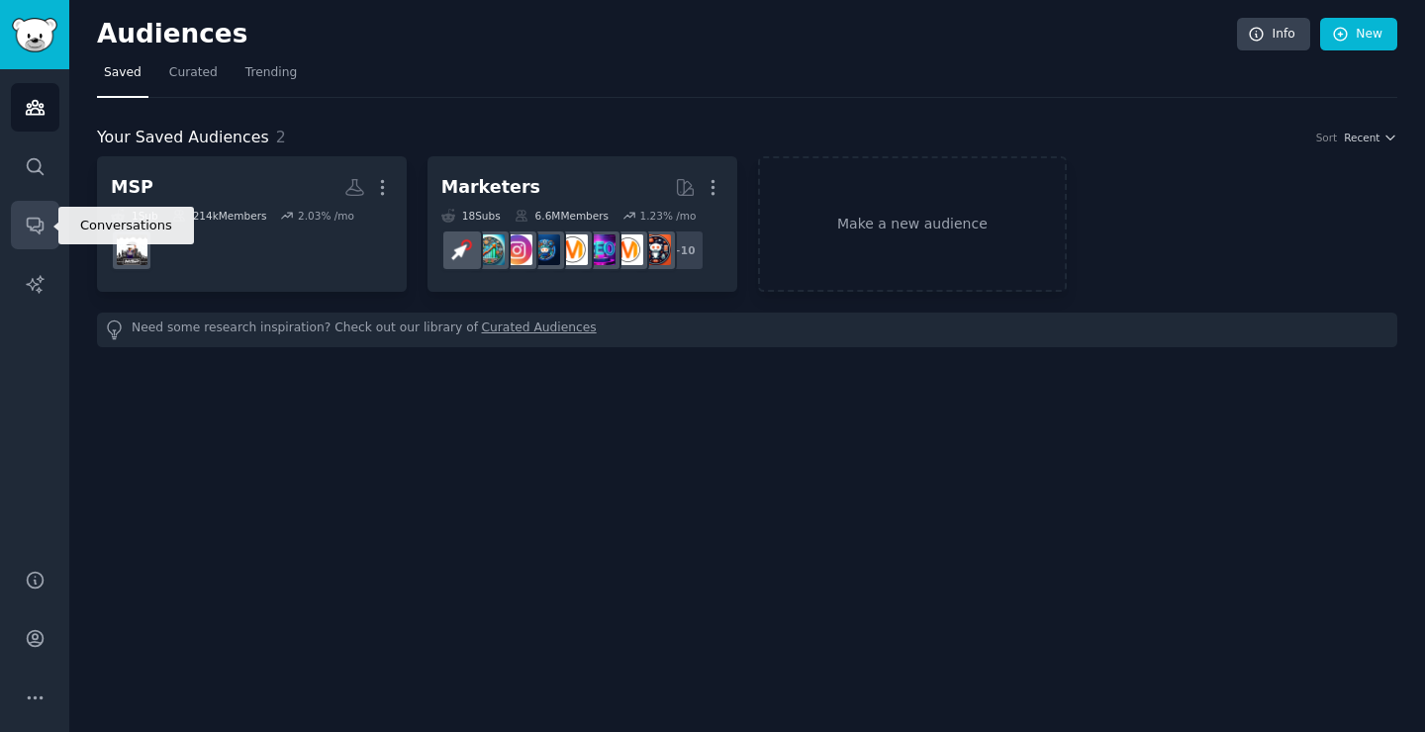
click at [42, 226] on icon "Sidebar" at bounding box center [35, 227] width 16 height 16
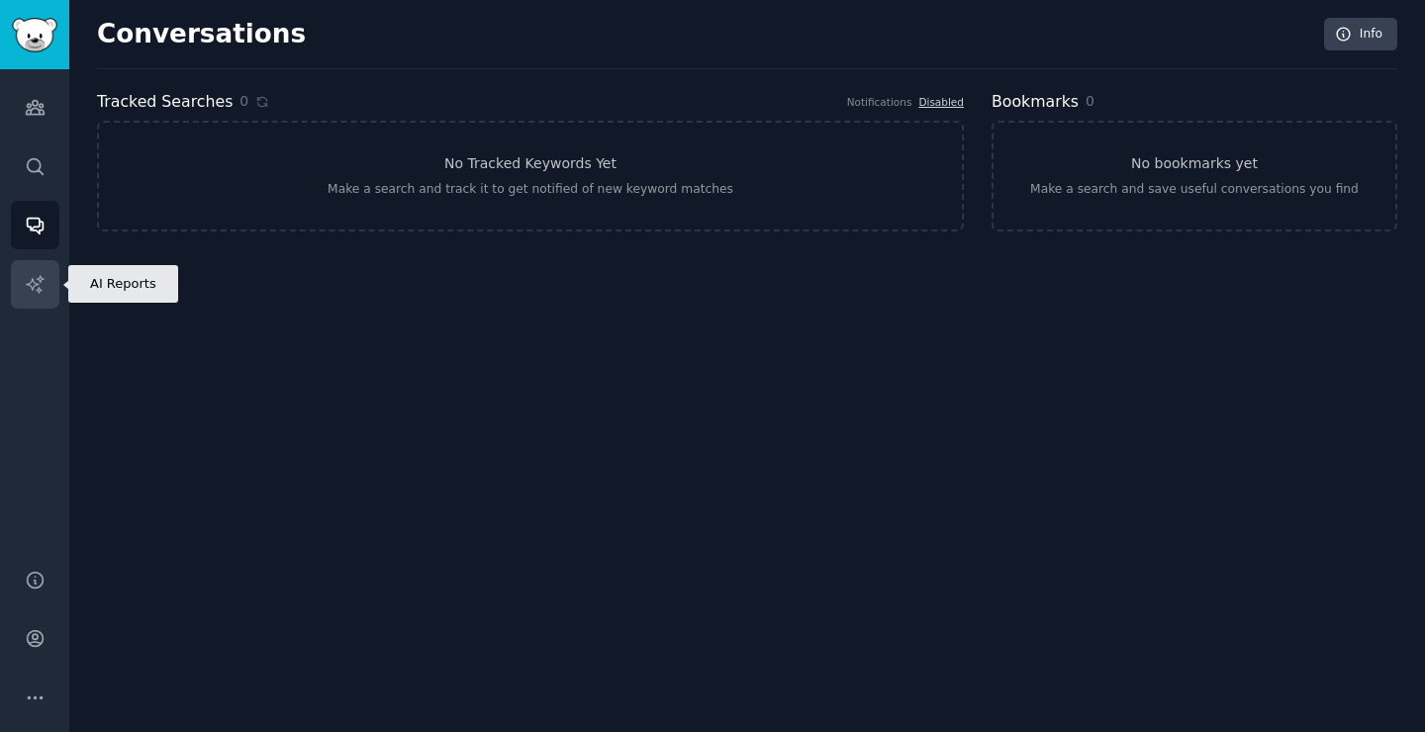
click at [34, 277] on icon "Sidebar" at bounding box center [35, 284] width 21 height 21
